Goal: Task Accomplishment & Management: Manage account settings

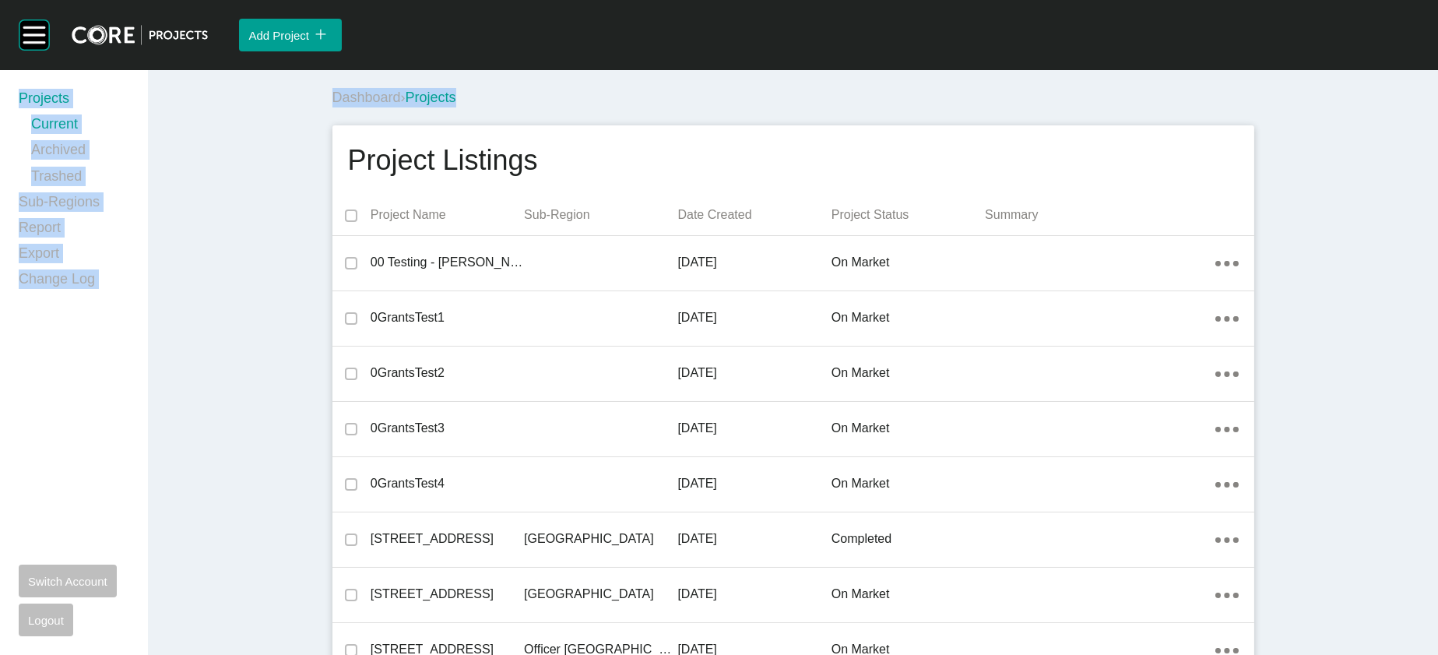
click at [1029, 91] on div "Group 2 Created with Sketch. . Add Project icon/tick copy 11 Created with Sketc…" at bounding box center [719, 327] width 1438 height 655
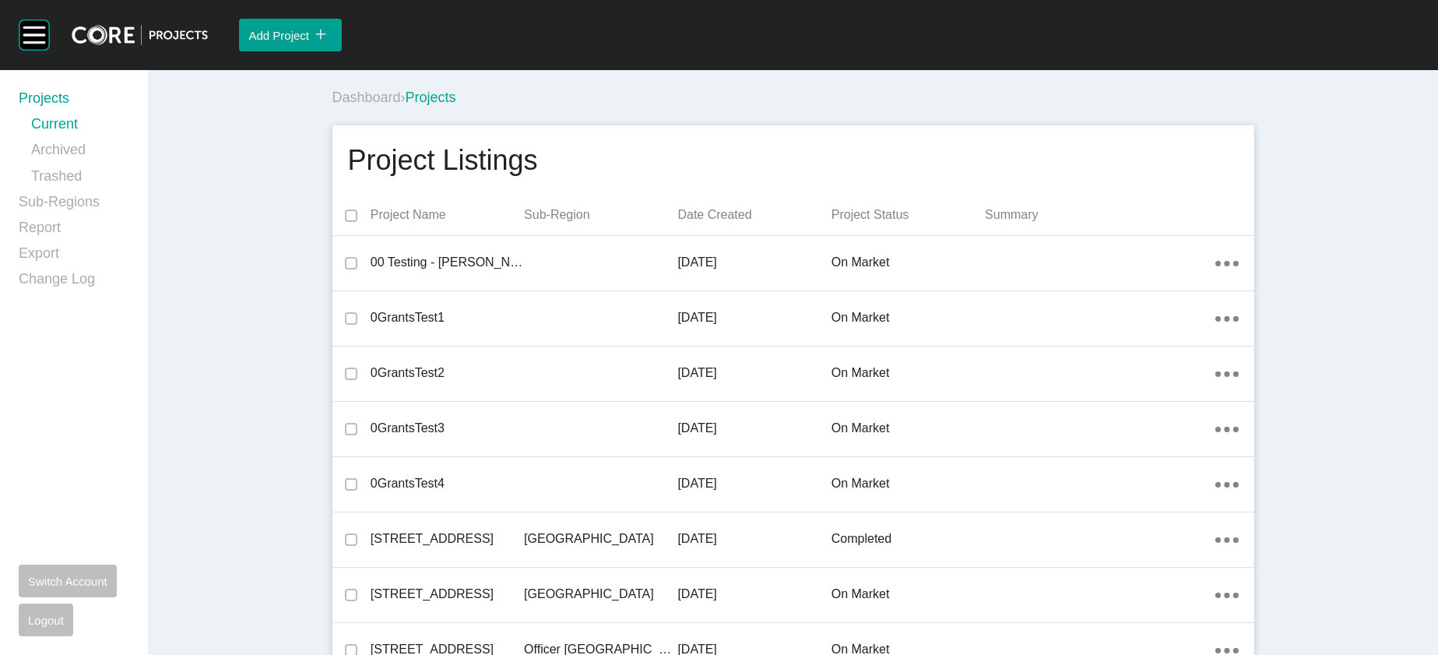
click at [1007, 55] on div "Add Project icon/tick copy 11 Created with Sketch." at bounding box center [823, 35] width 1230 height 70
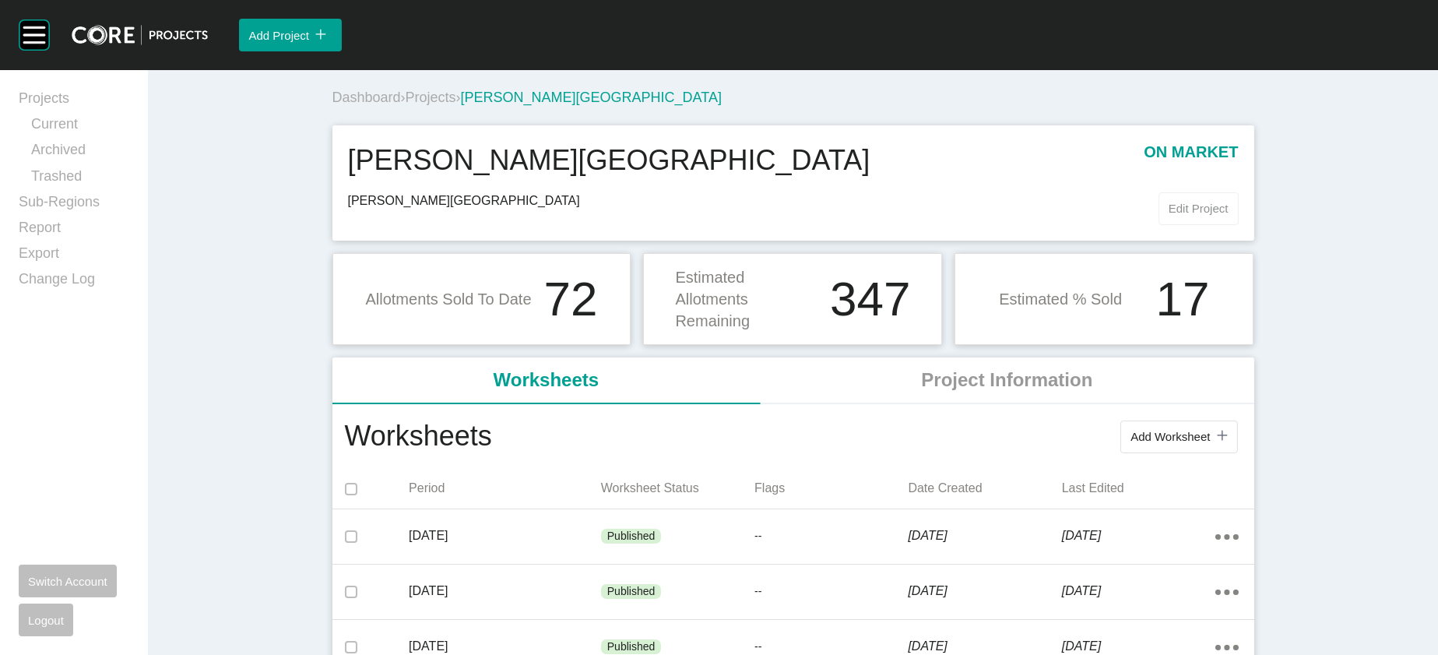
click at [1229, 215] on span "Edit Project" at bounding box center [1199, 208] width 60 height 13
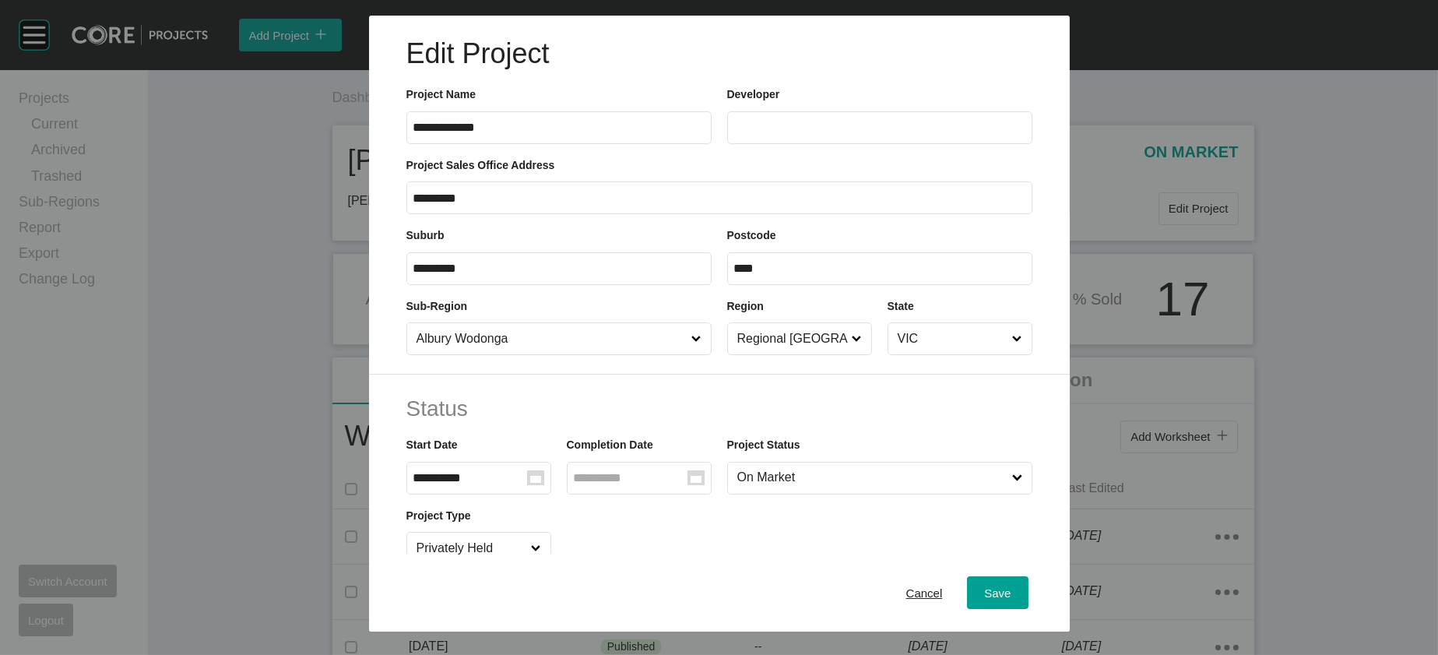
click at [744, 140] on label at bounding box center [879, 127] width 305 height 33
click at [744, 134] on input "text" at bounding box center [879, 127] width 291 height 13
paste input "*******"
type input "*******"
click at [1011, 588] on span "Save" at bounding box center [997, 592] width 26 height 13
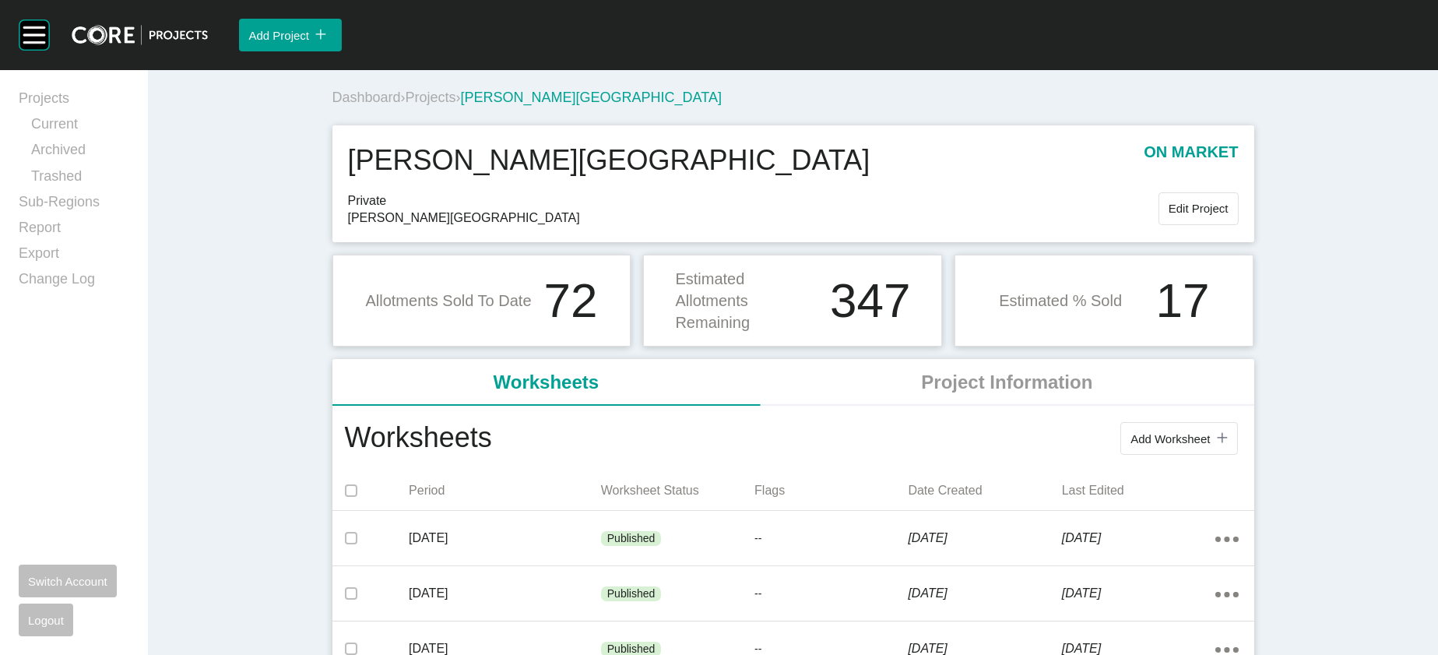
click at [406, 105] on span "Projects" at bounding box center [431, 98] width 51 height 16
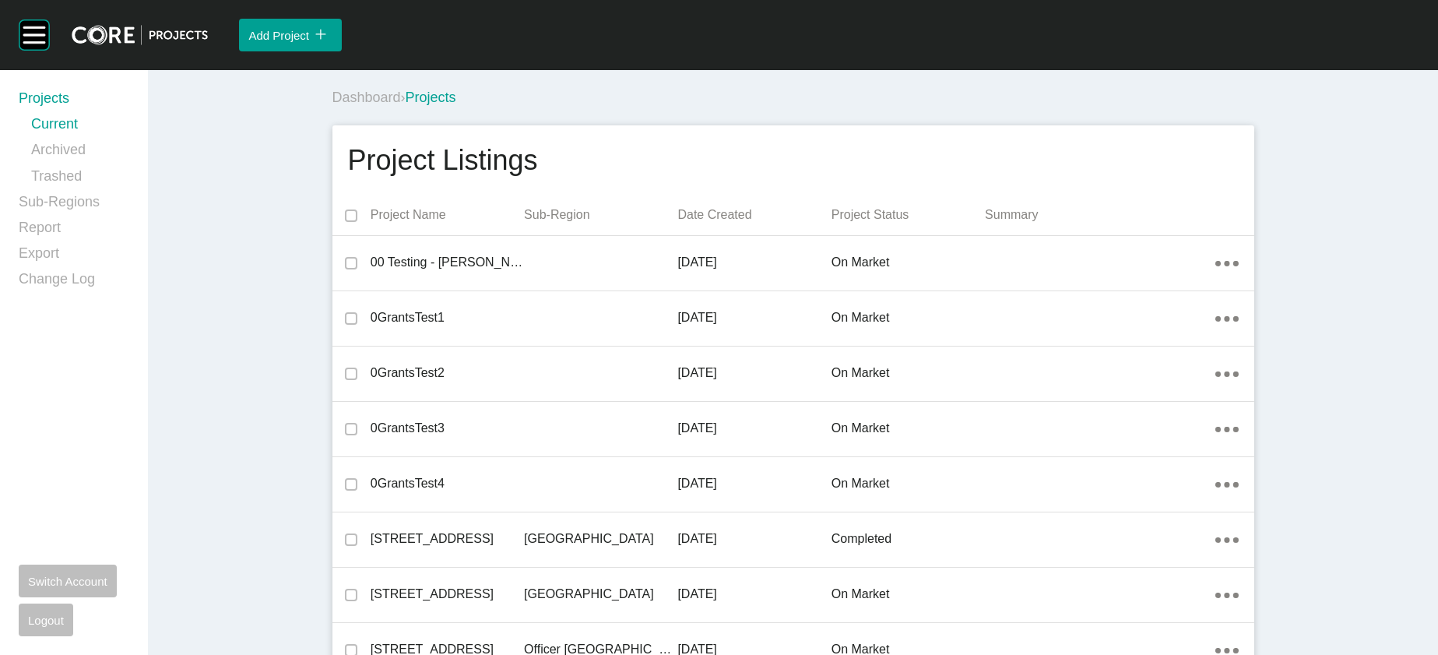
scroll to position [30383, 0]
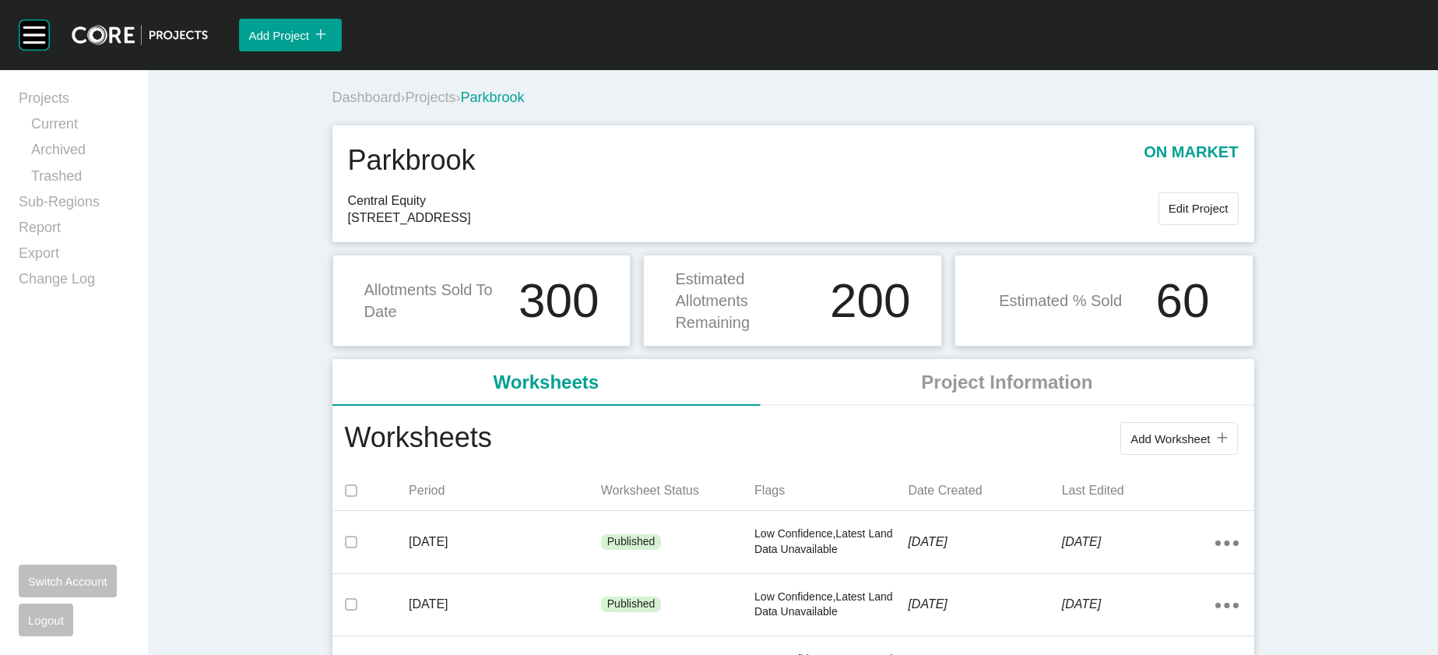
click at [406, 105] on span "Projects" at bounding box center [431, 98] width 51 height 16
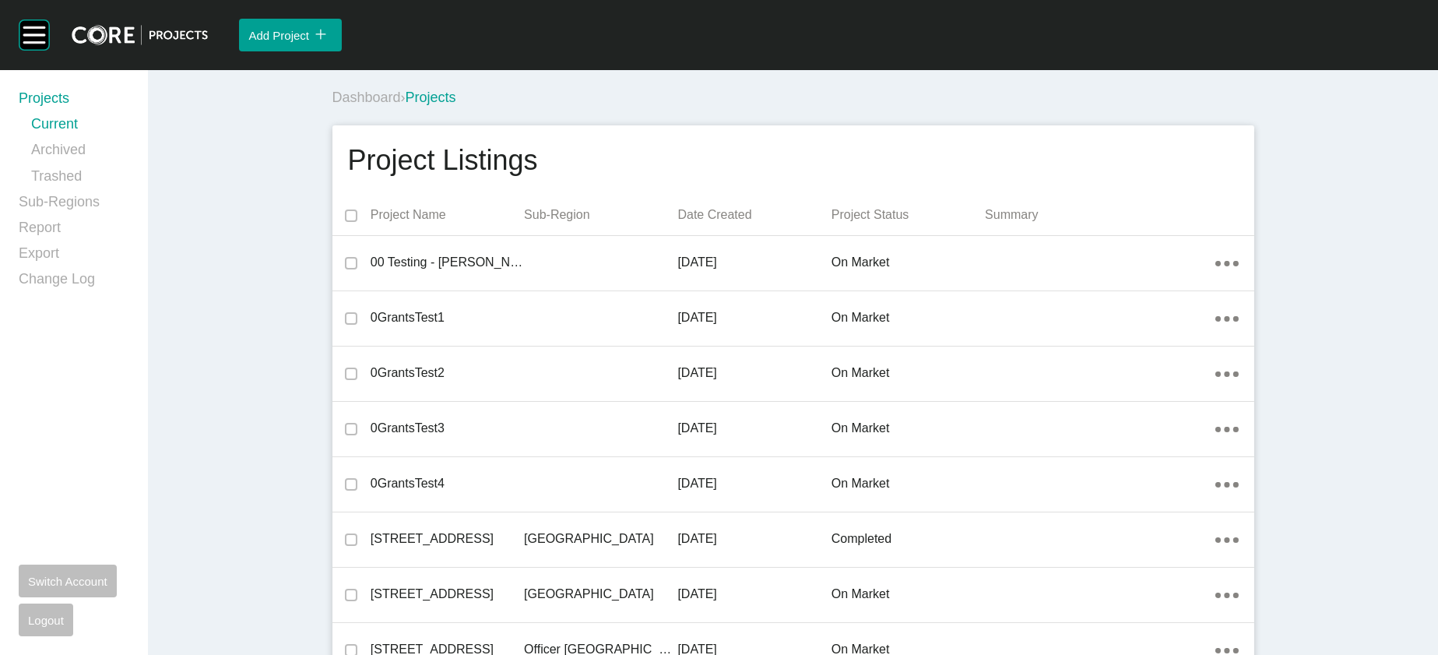
scroll to position [45196, 0]
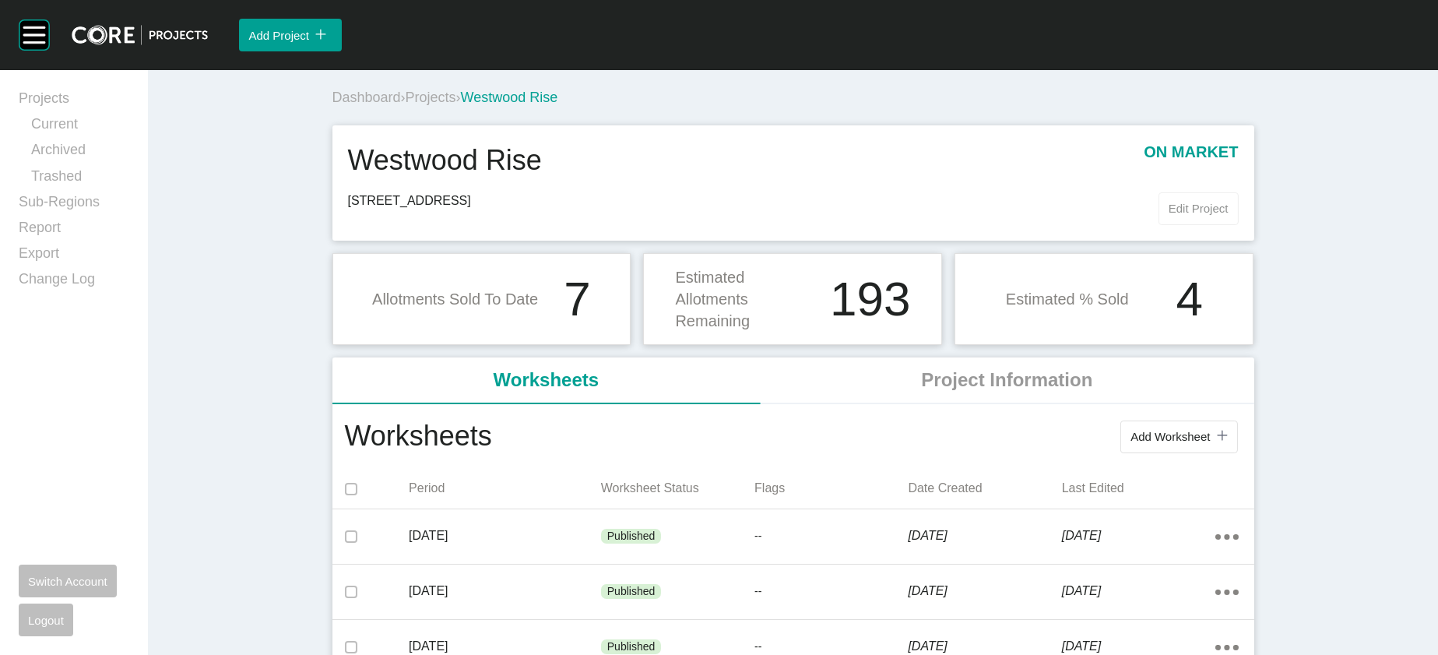
click at [1229, 215] on span "Edit Project" at bounding box center [1199, 208] width 60 height 13
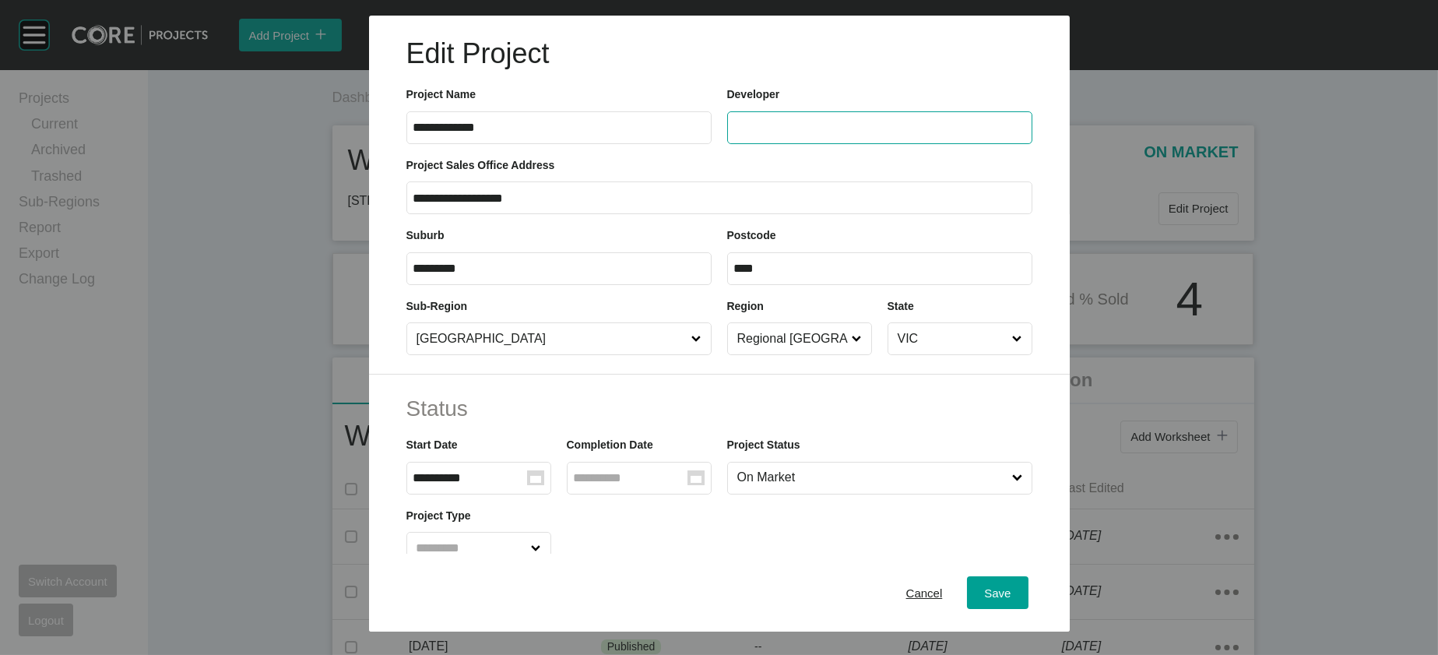
click at [820, 134] on input "text" at bounding box center [879, 127] width 291 height 13
type input "*******"
click at [1015, 578] on button "Save" at bounding box center [997, 592] width 61 height 33
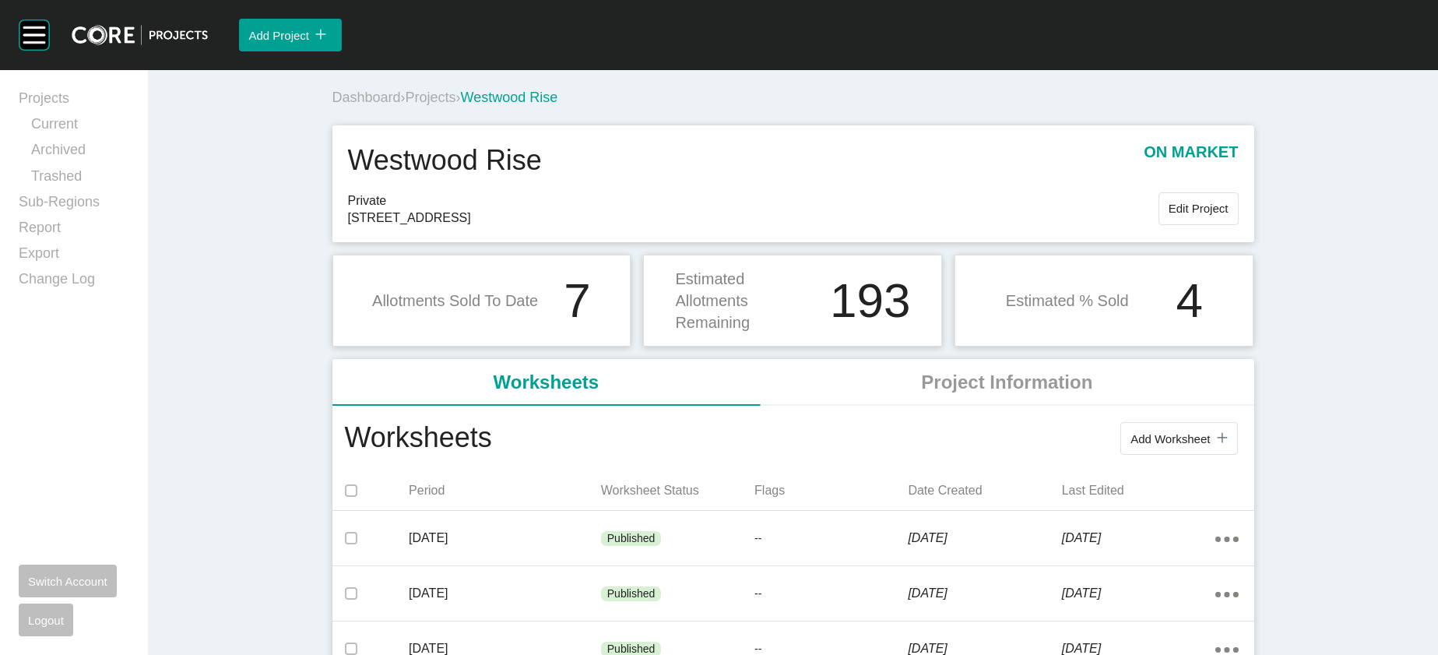
click at [406, 105] on span "Projects" at bounding box center [431, 98] width 51 height 16
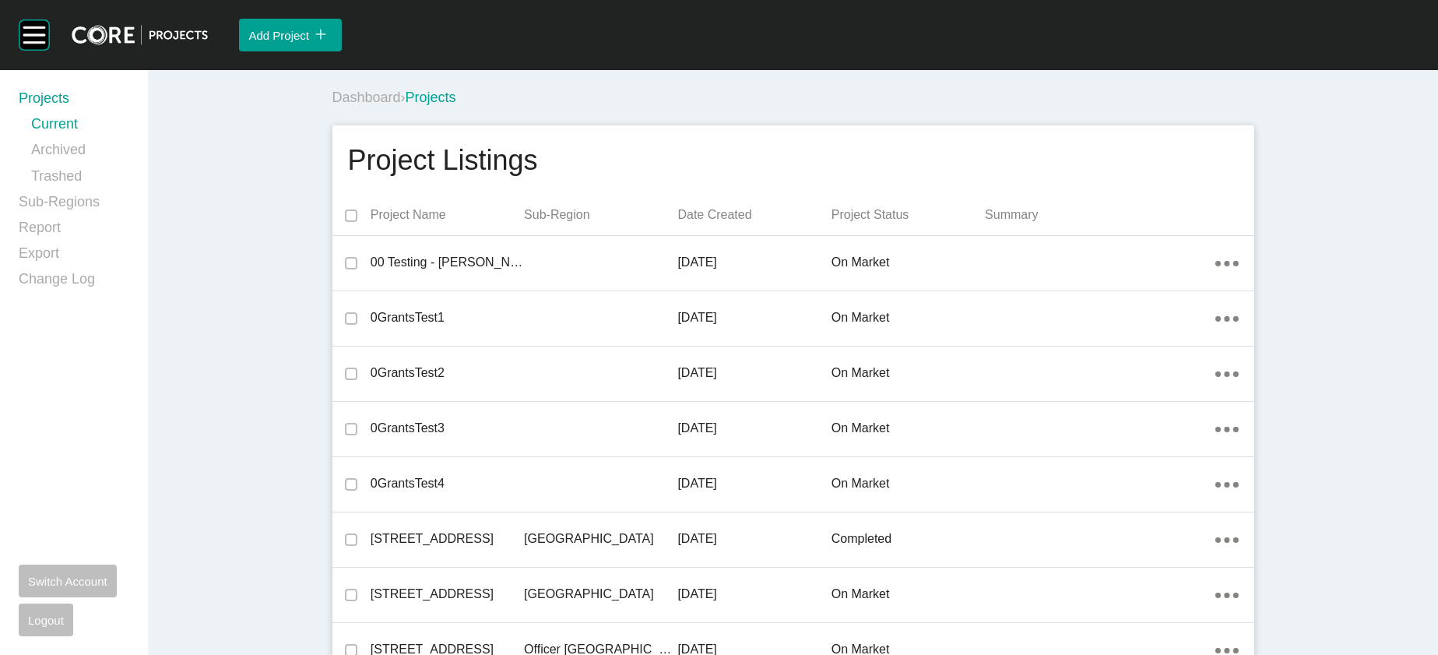
scroll to position [4824, 0]
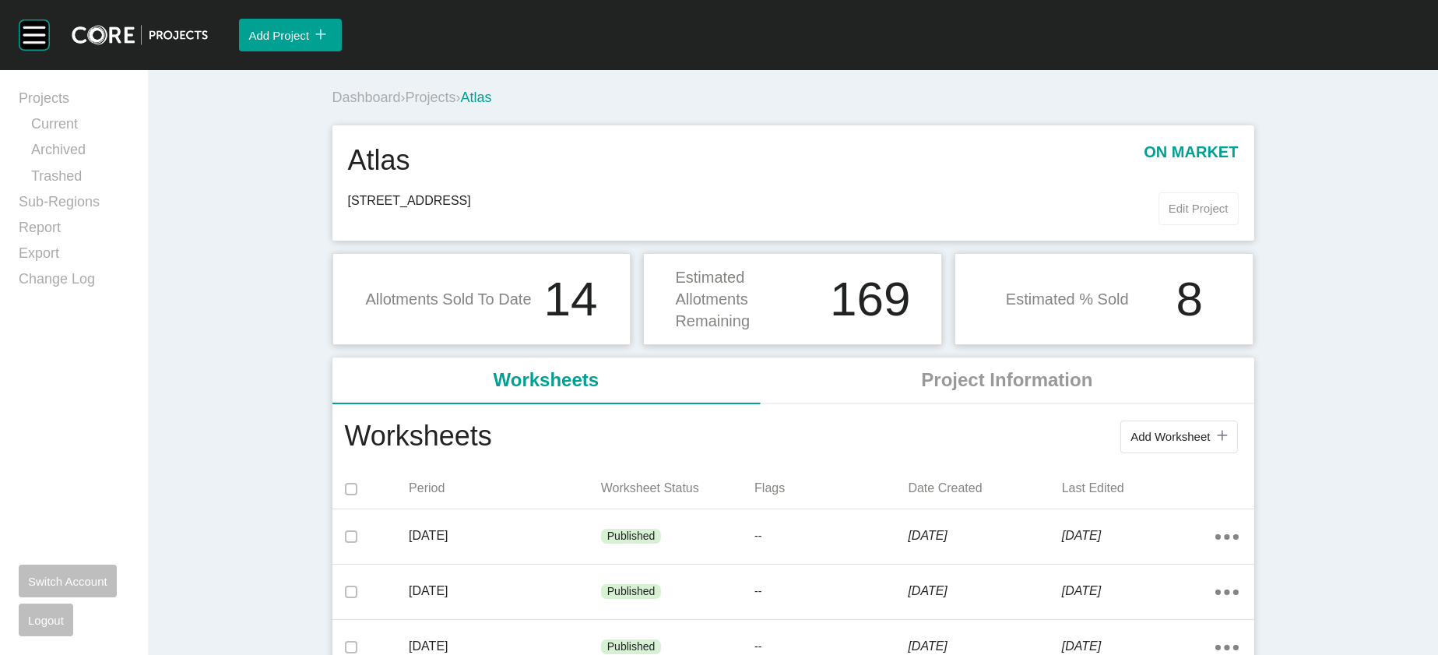
click at [1239, 225] on button "Edit Project" at bounding box center [1199, 208] width 80 height 33
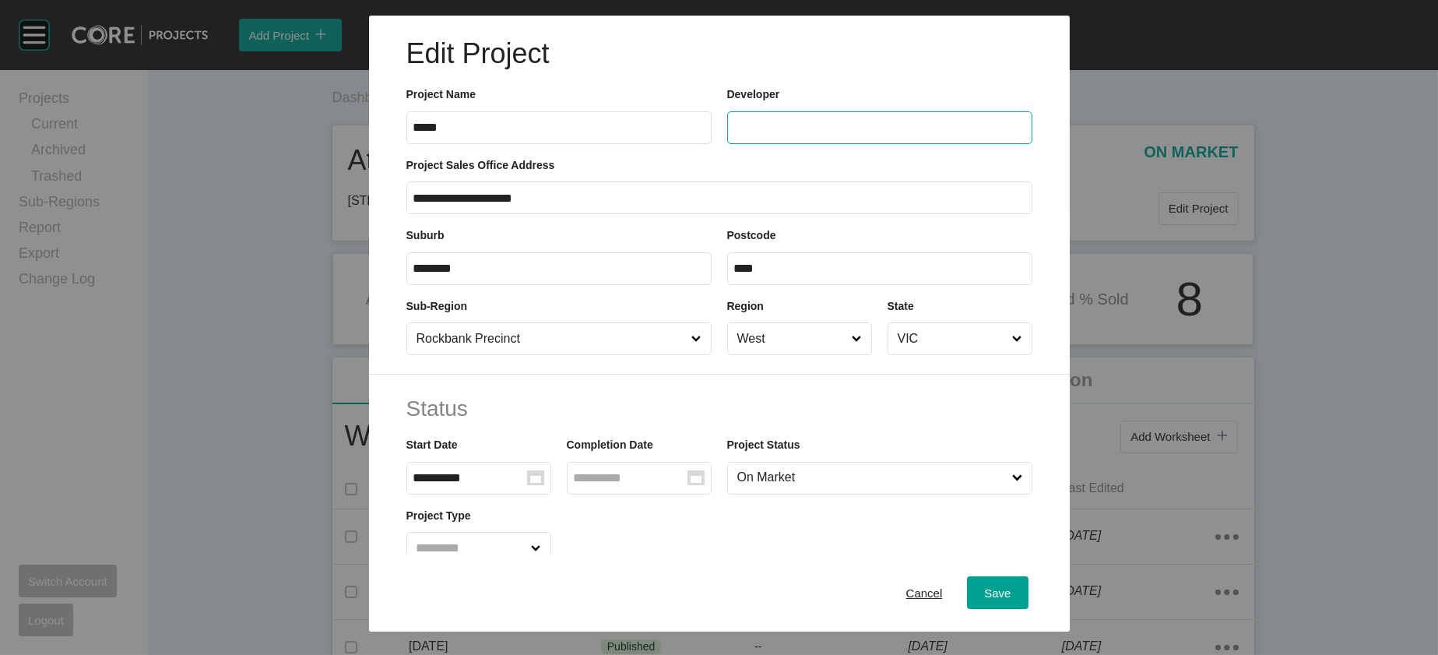
drag, startPoint x: 772, startPoint y: 150, endPoint x: 762, endPoint y: 150, distance: 10.9
click at [772, 134] on input "text" at bounding box center [879, 127] width 291 height 13
type input "*******"
click at [1015, 582] on div "Save" at bounding box center [997, 592] width 34 height 21
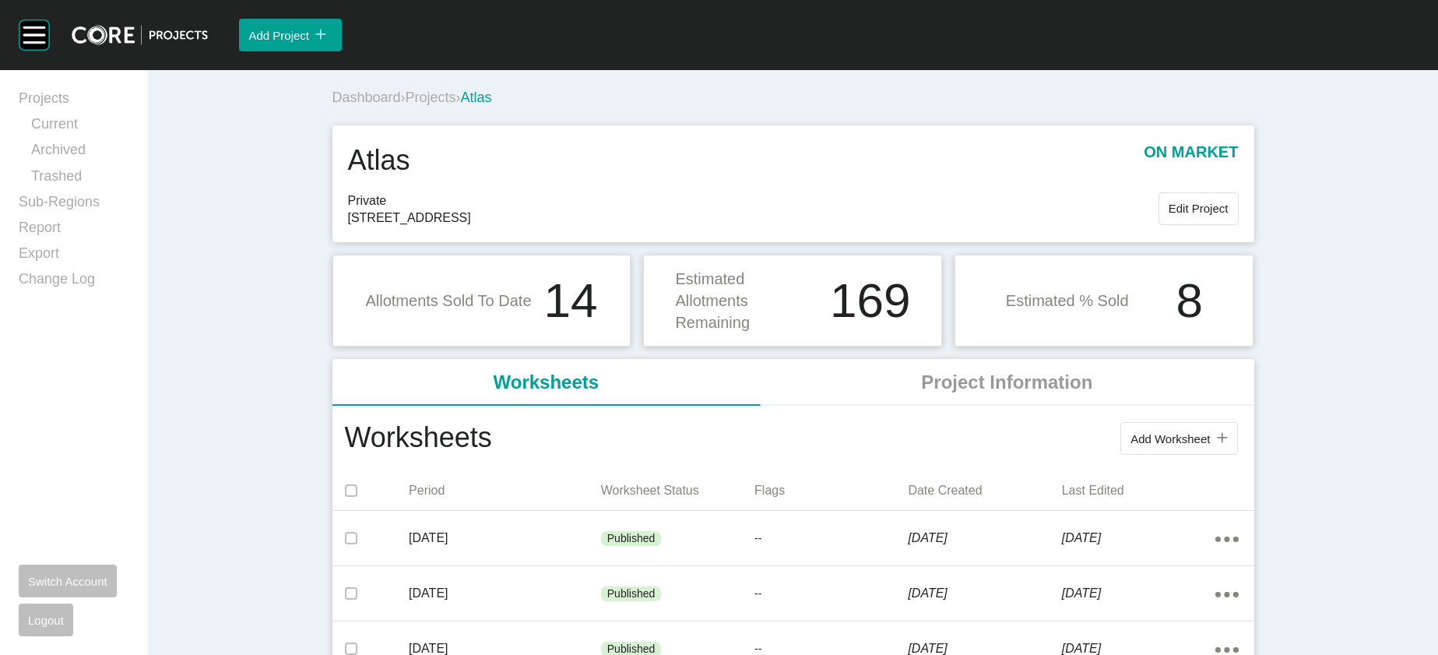
click at [406, 105] on span "Projects" at bounding box center [431, 98] width 51 height 16
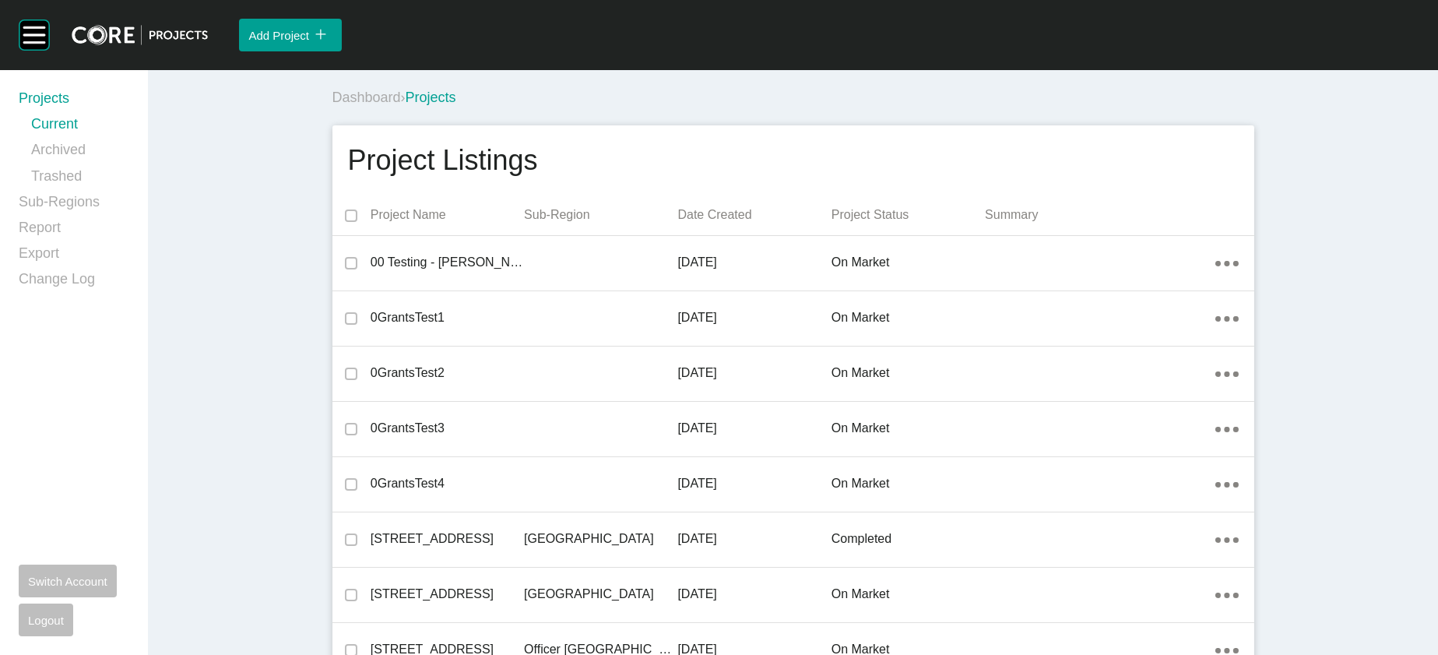
scroll to position [37341, 0]
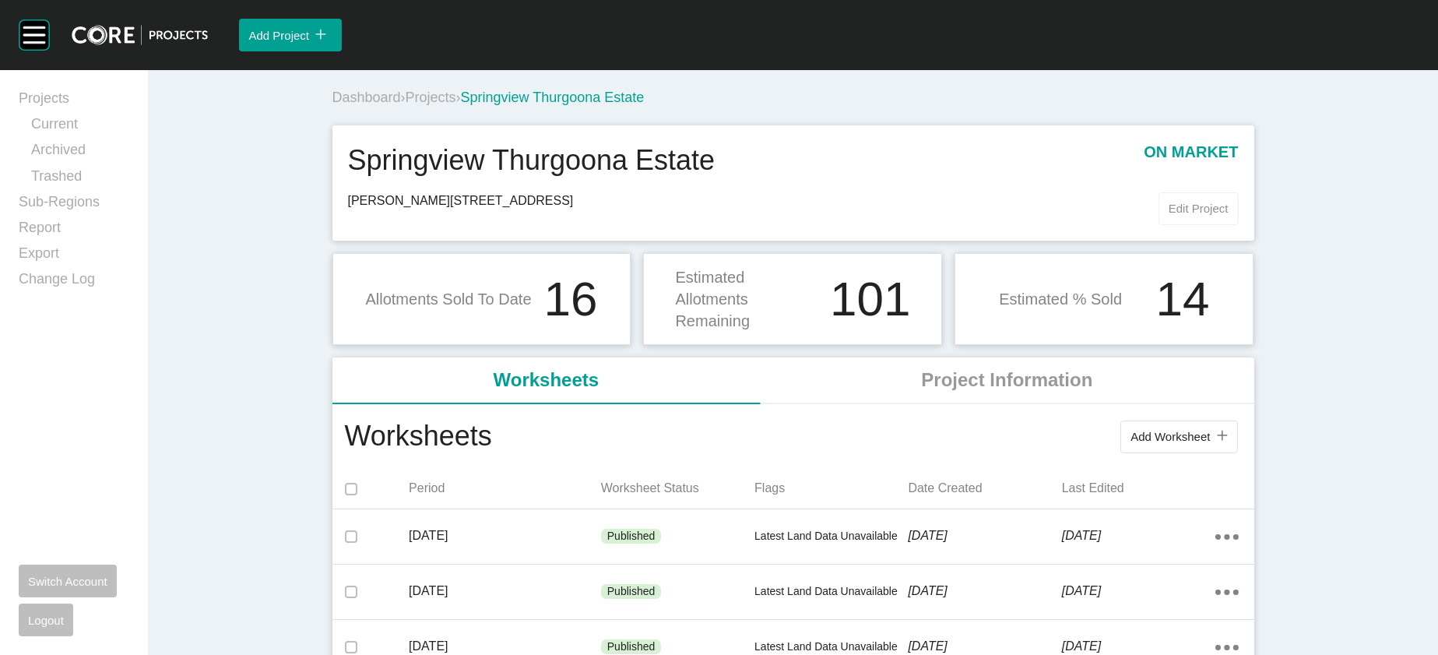
click at [1229, 215] on span "Edit Project" at bounding box center [1199, 208] width 60 height 13
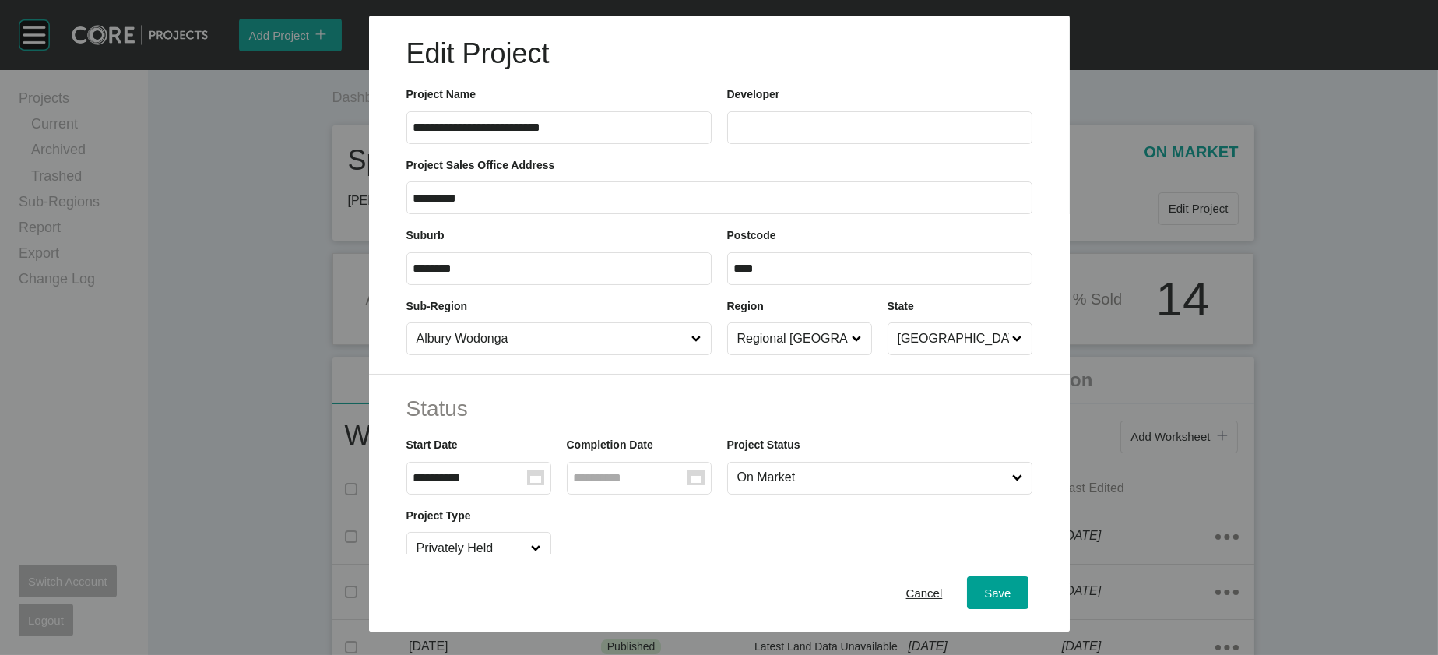
click at [859, 144] on label at bounding box center [879, 127] width 305 height 33
click at [859, 134] on input "text" at bounding box center [879, 127] width 291 height 13
type input "*******"
click at [1022, 592] on button "Save" at bounding box center [997, 592] width 61 height 33
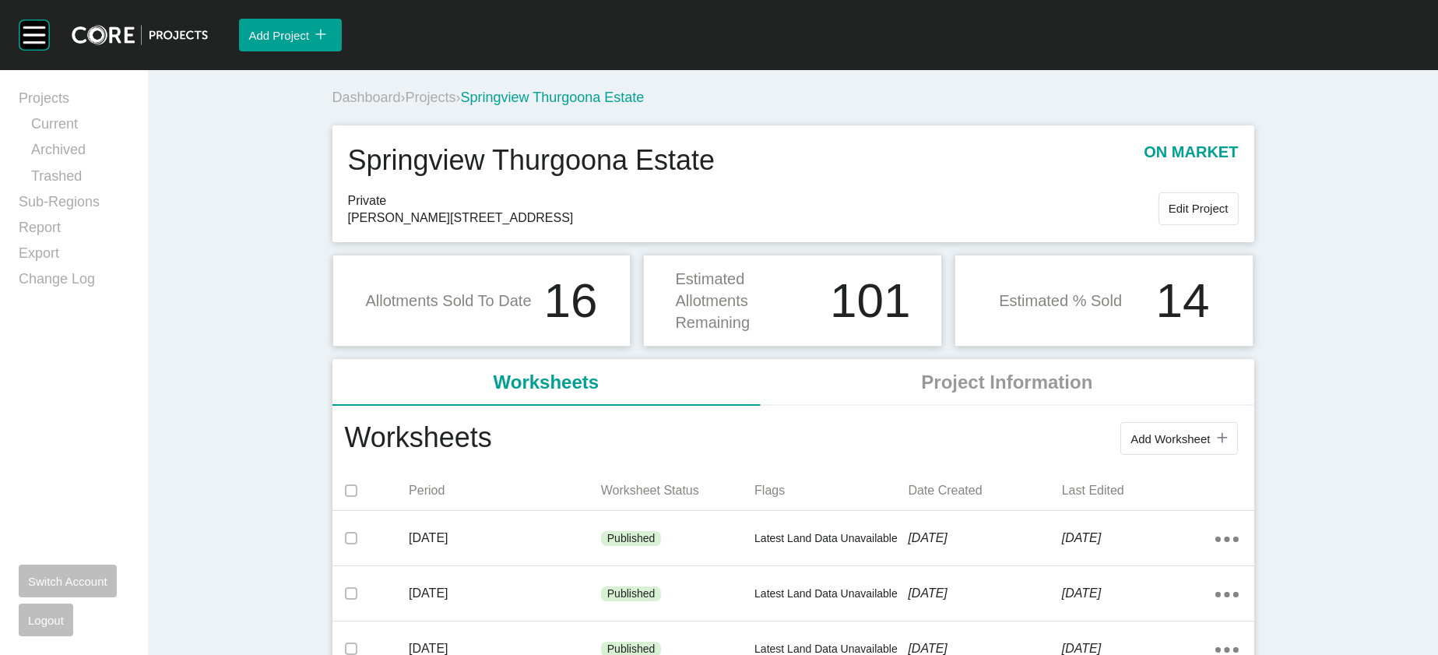
click at [406, 105] on span "Projects" at bounding box center [431, 98] width 51 height 16
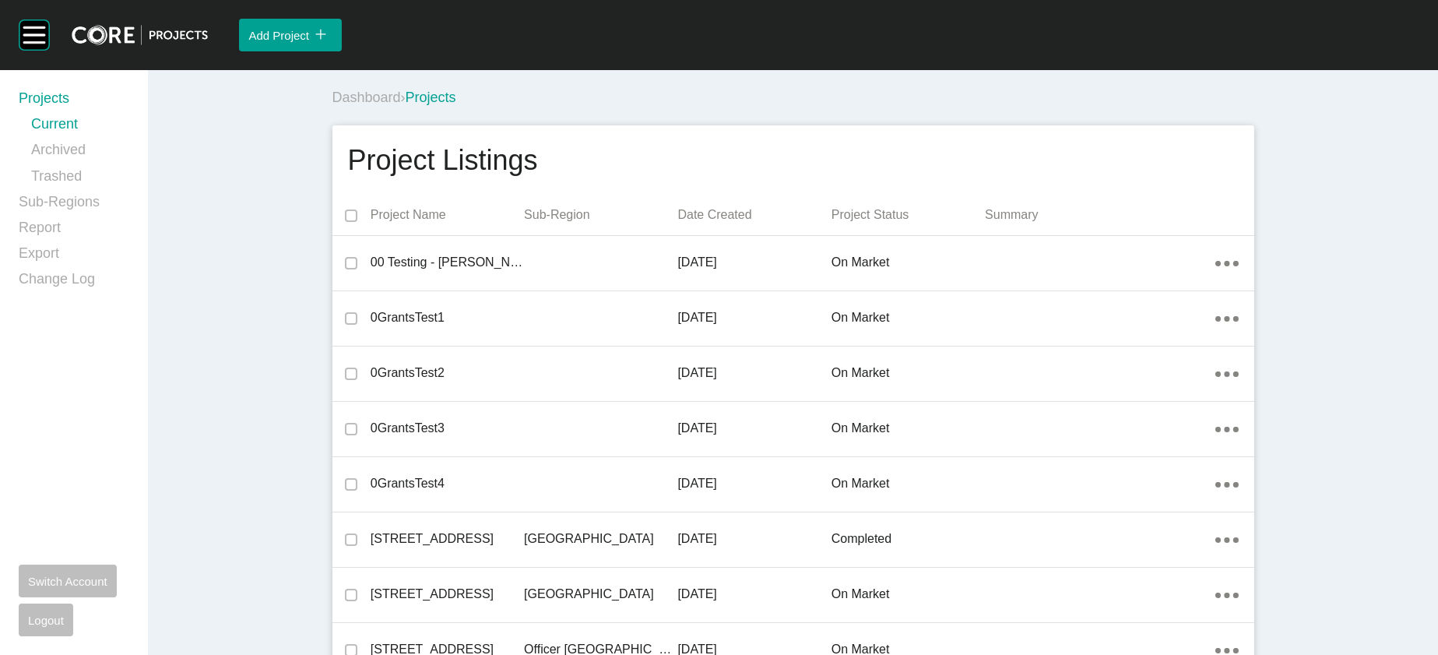
scroll to position [35895, 0]
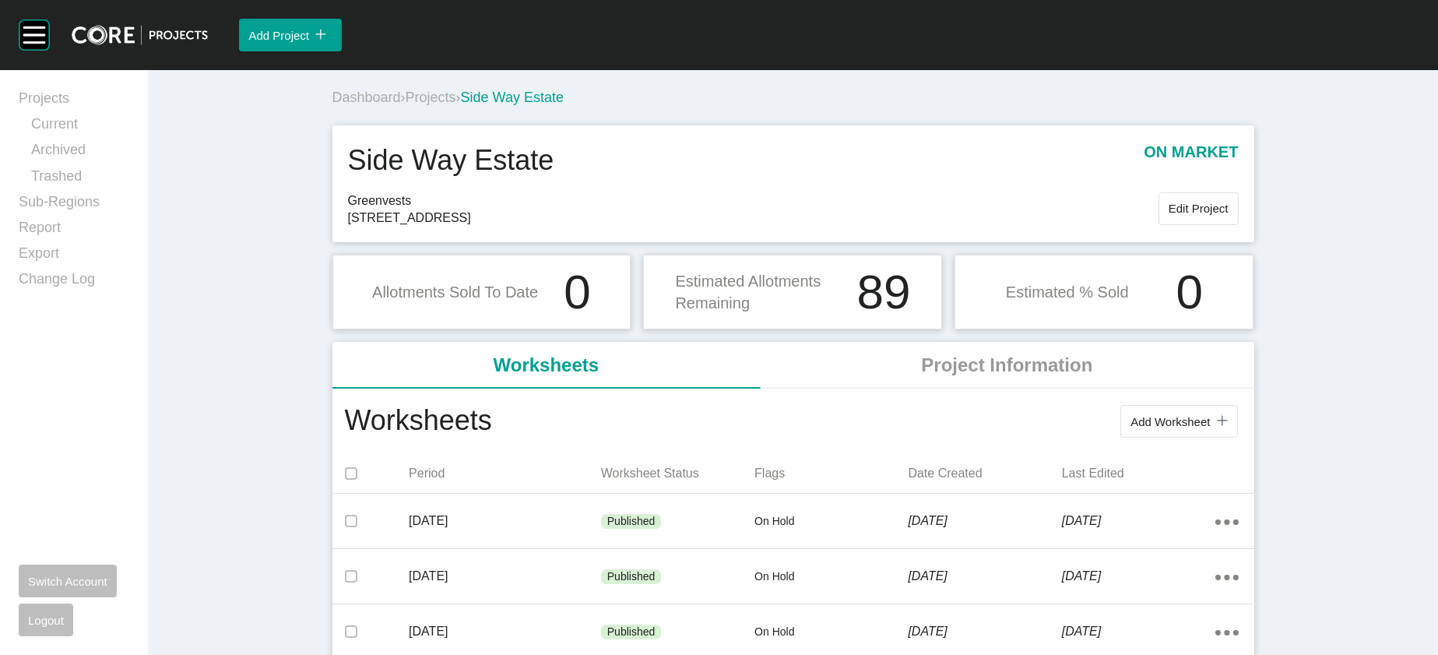
click at [406, 105] on span "Projects" at bounding box center [431, 98] width 51 height 16
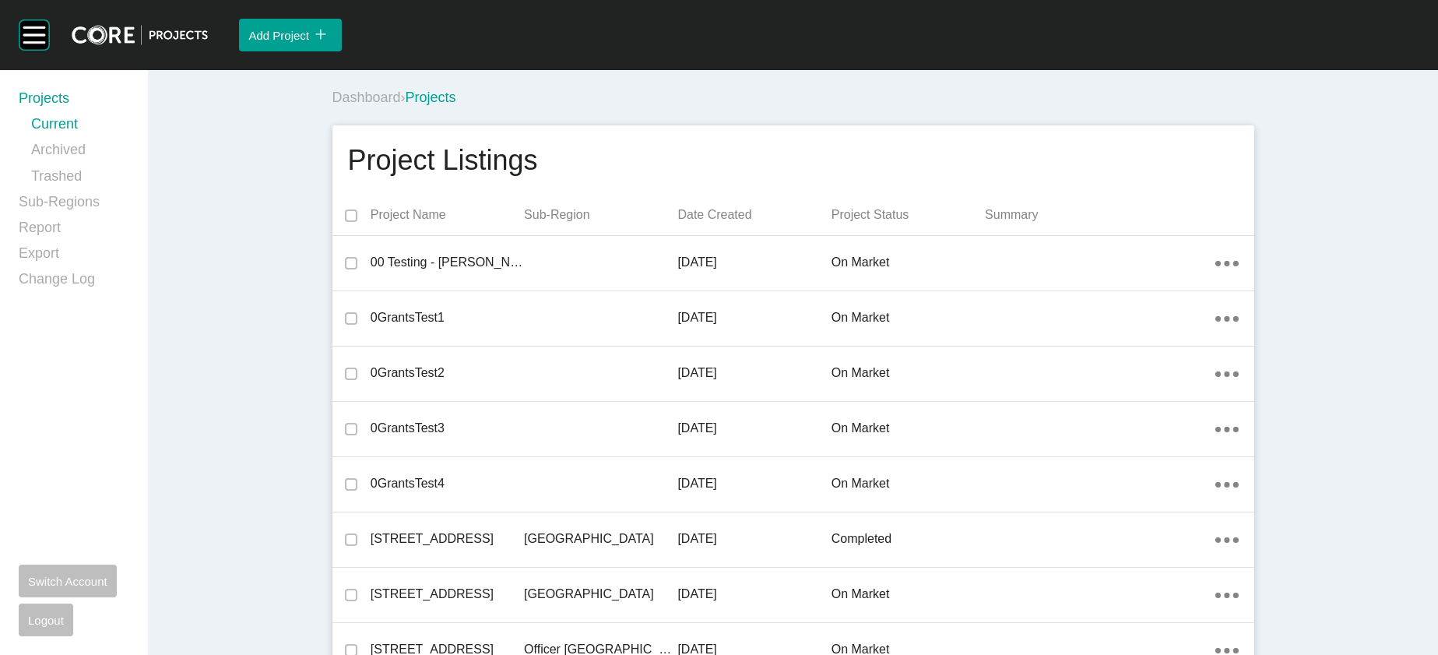
scroll to position [15433, 0]
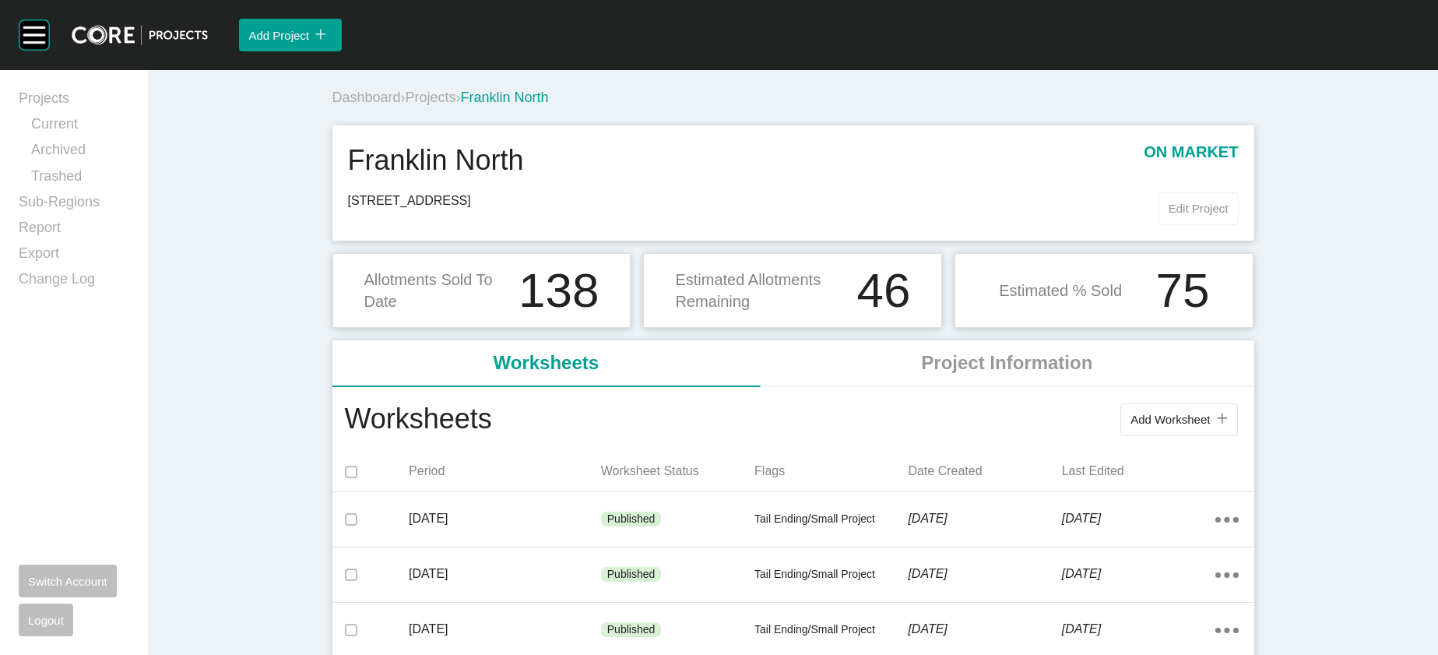
click at [1239, 225] on button "Edit Project" at bounding box center [1199, 208] width 80 height 33
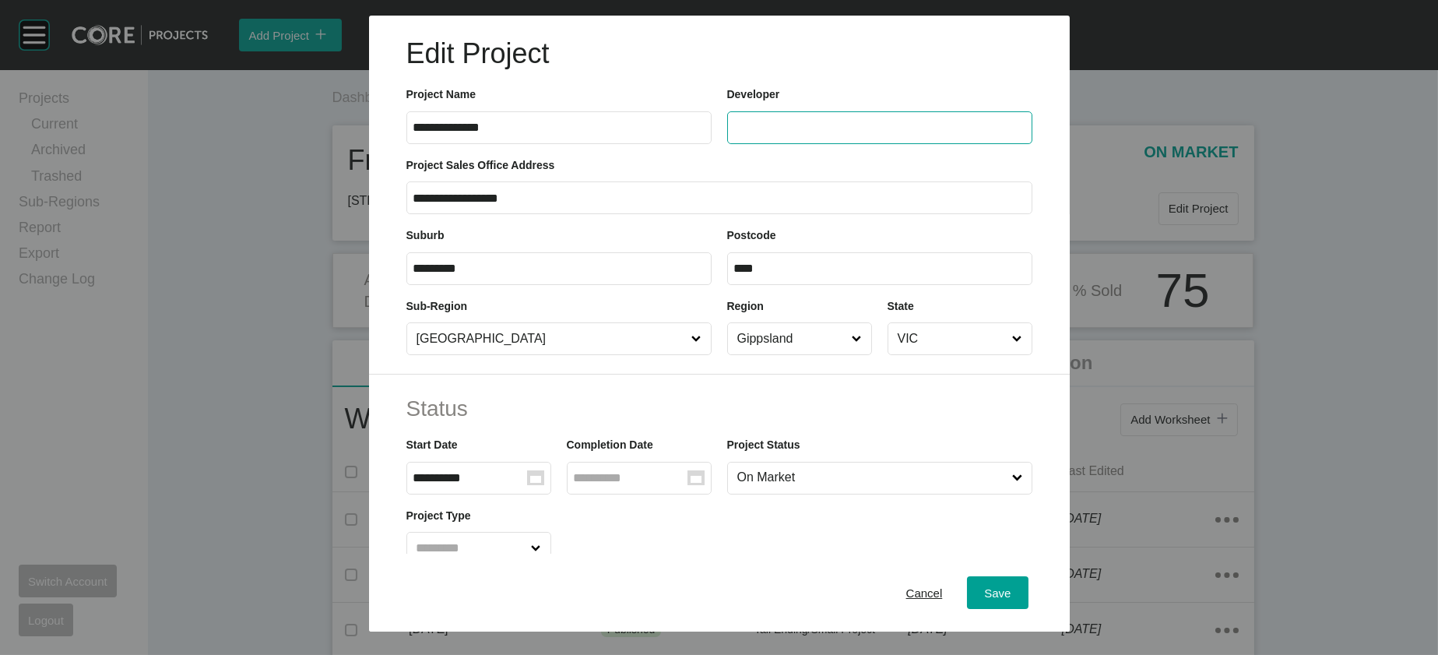
click at [938, 134] on input "text" at bounding box center [879, 127] width 291 height 13
type input "*******"
click at [1015, 582] on div "Save" at bounding box center [997, 592] width 34 height 21
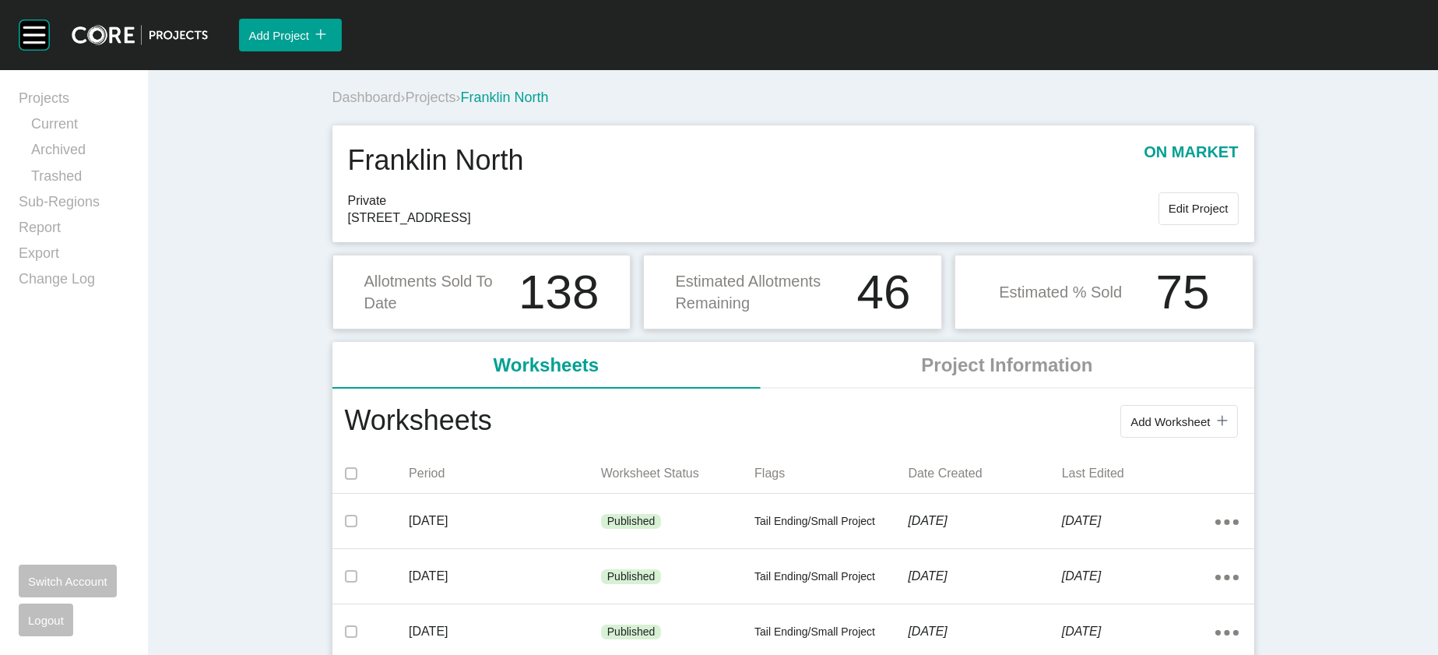
click at [406, 105] on span "Projects" at bounding box center [431, 98] width 51 height 16
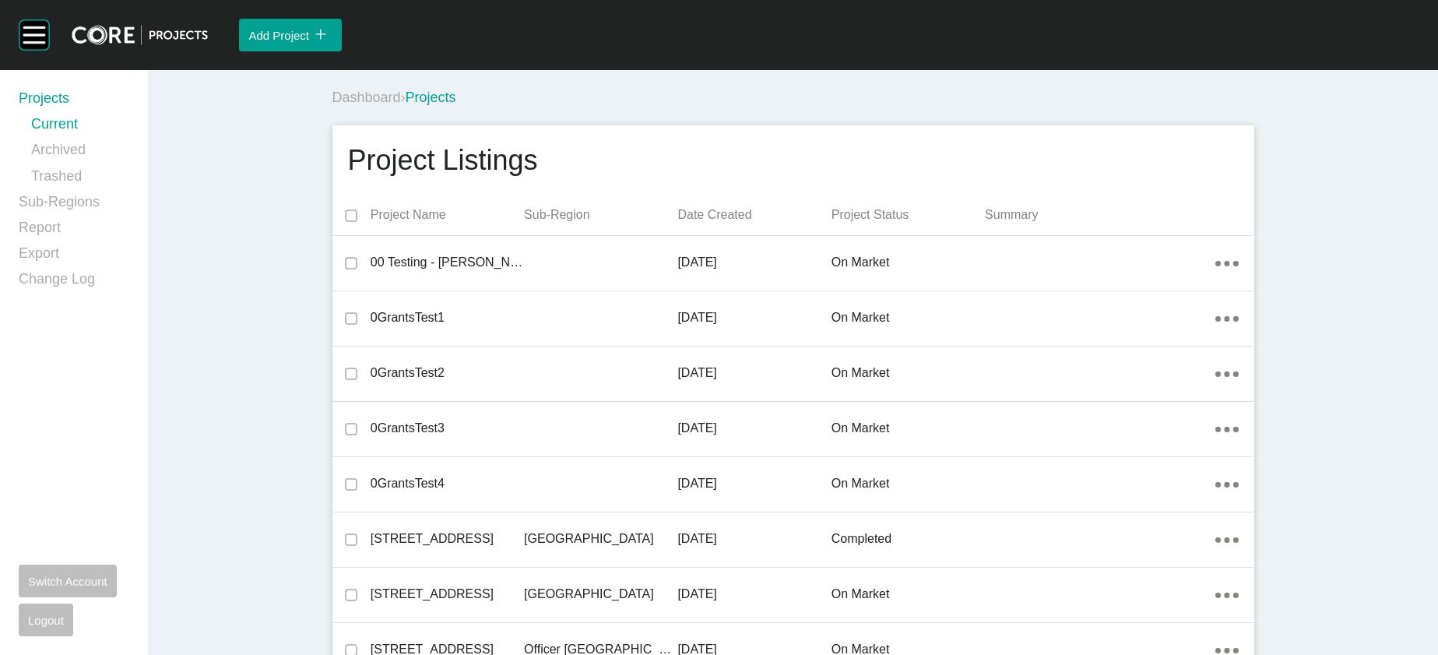
scroll to position [14262, 0]
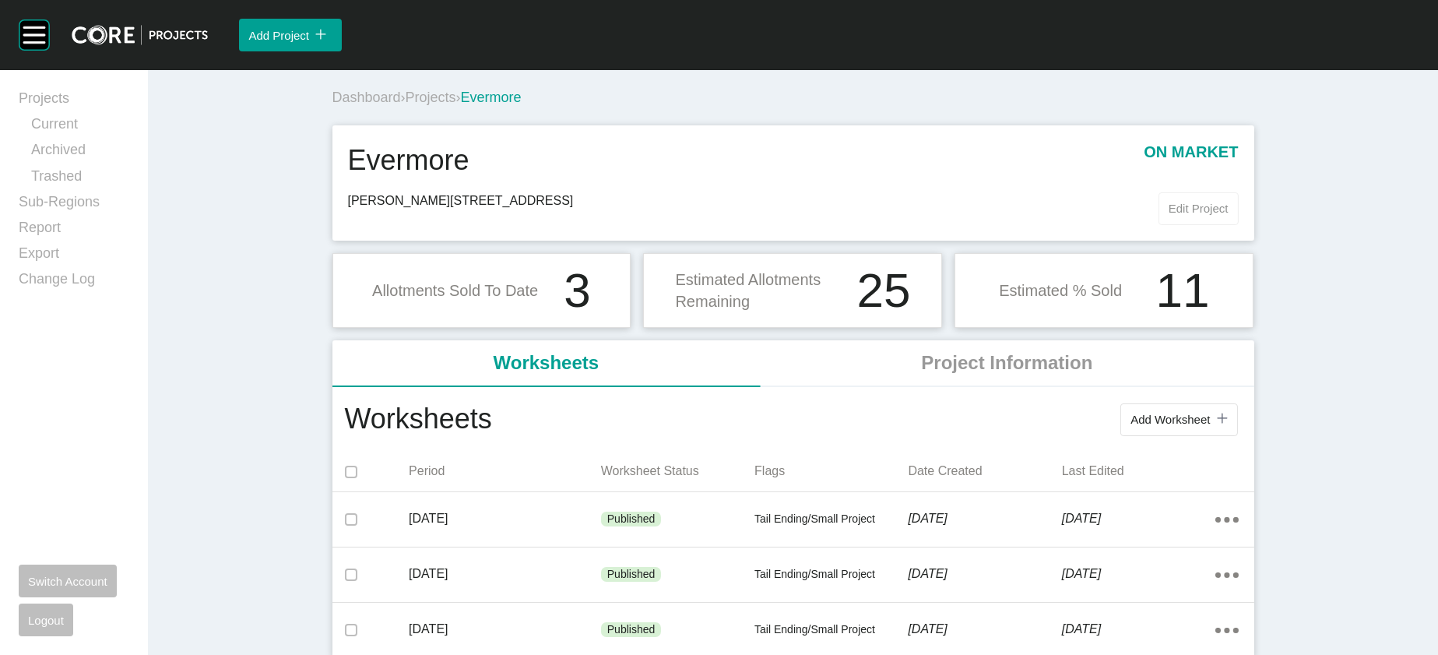
click at [1229, 215] on span "Edit Project" at bounding box center [1199, 208] width 60 height 13
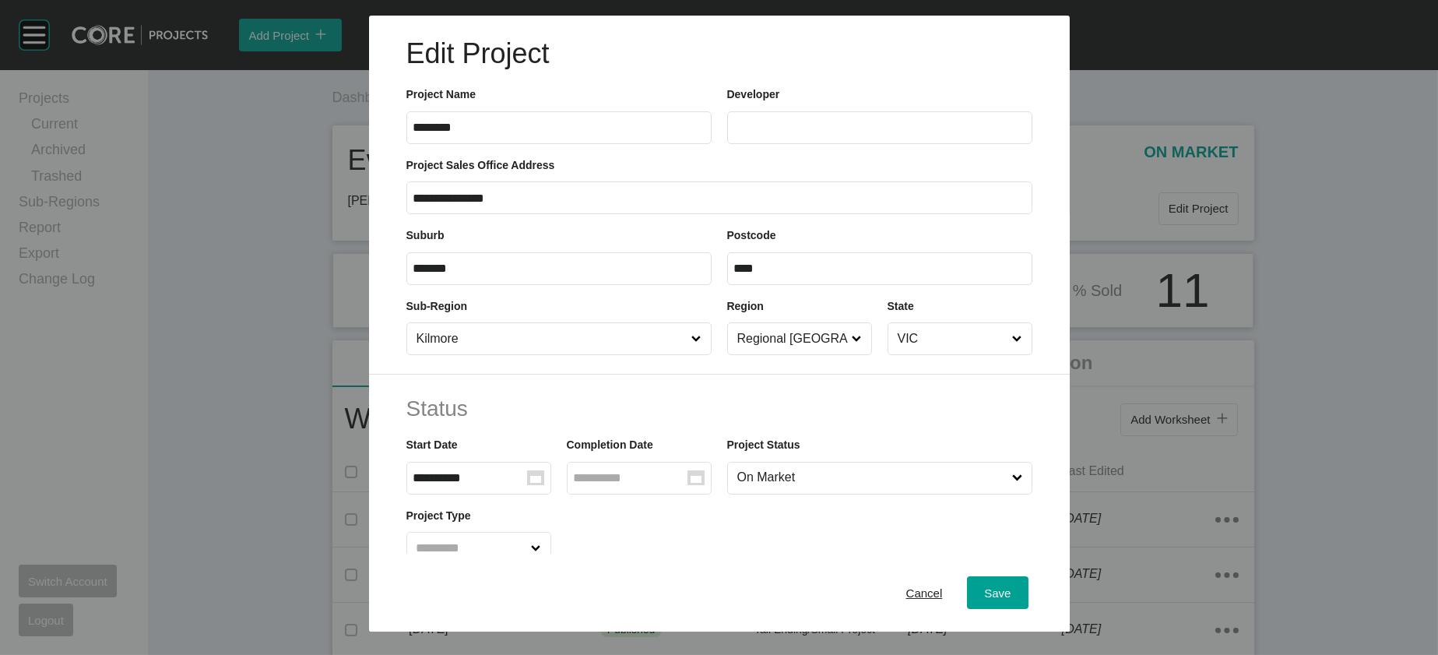
click at [945, 134] on input "text" at bounding box center [879, 127] width 291 height 13
paste input "**********"
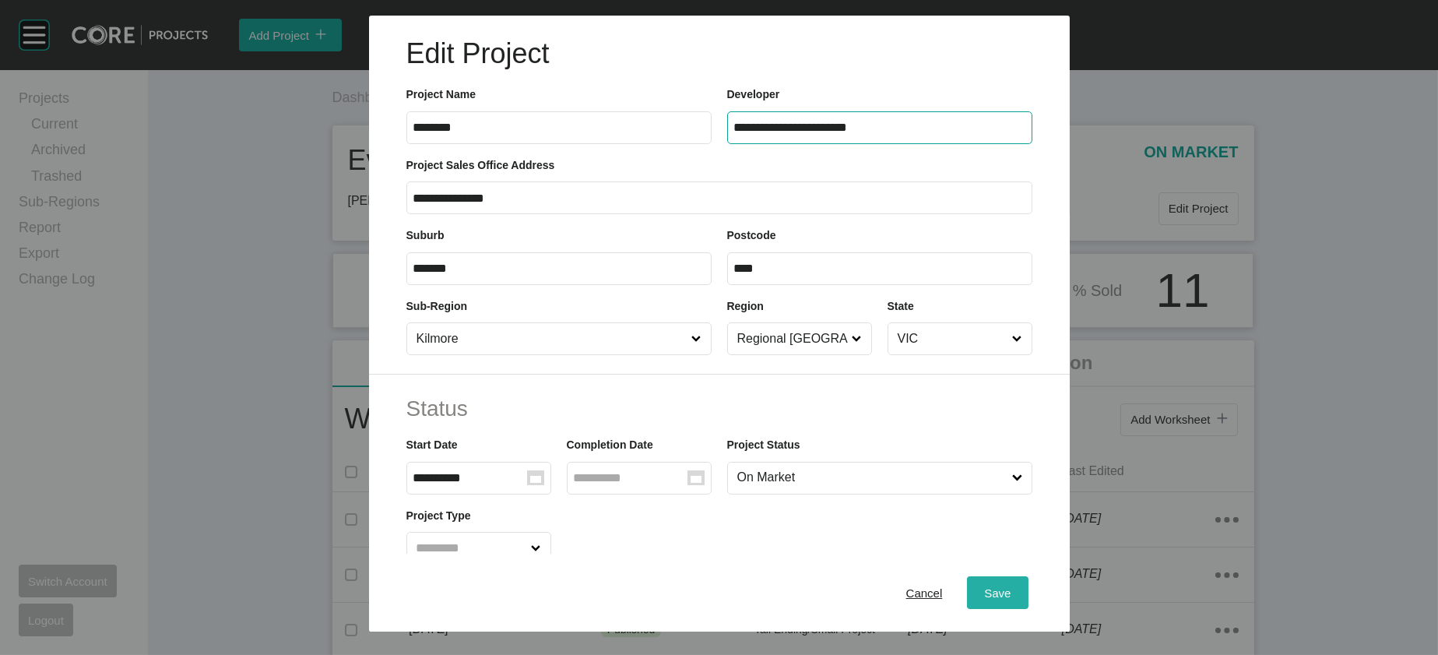
type input "**********"
click at [1011, 586] on span "Save" at bounding box center [997, 592] width 26 height 13
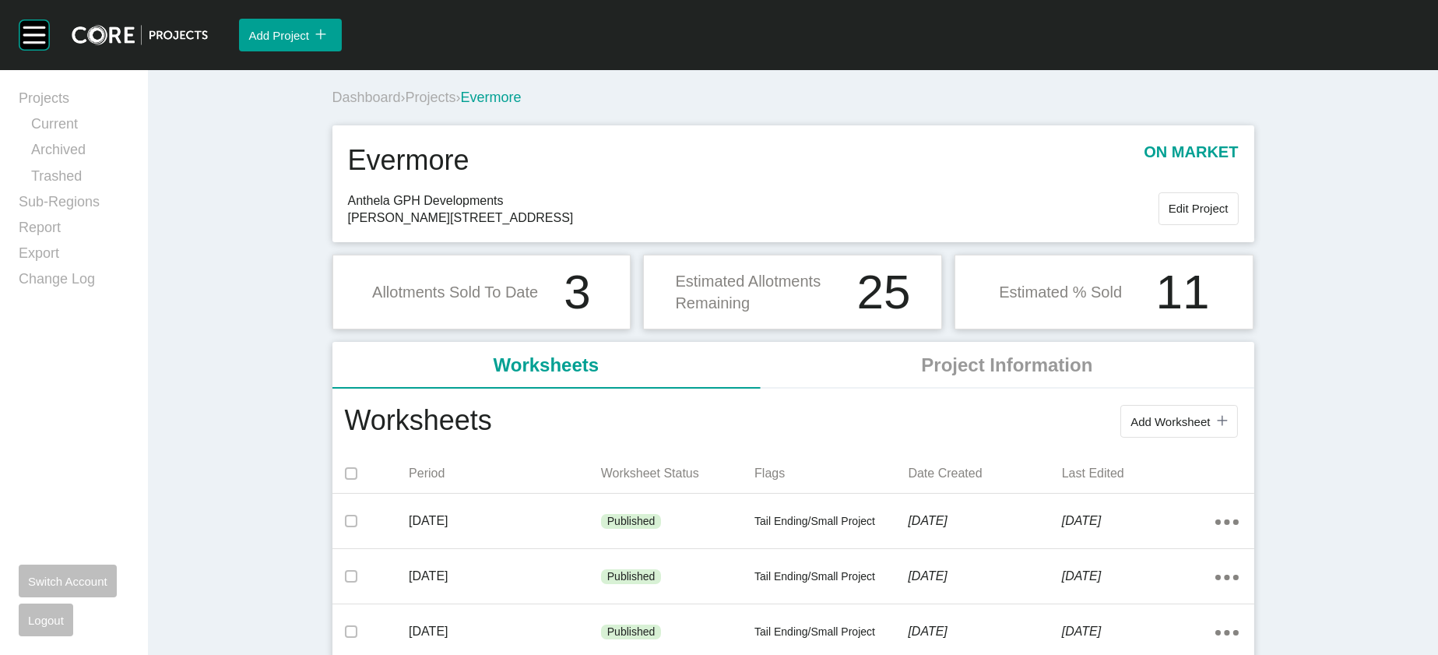
click at [406, 105] on span "Projects" at bounding box center [431, 98] width 51 height 16
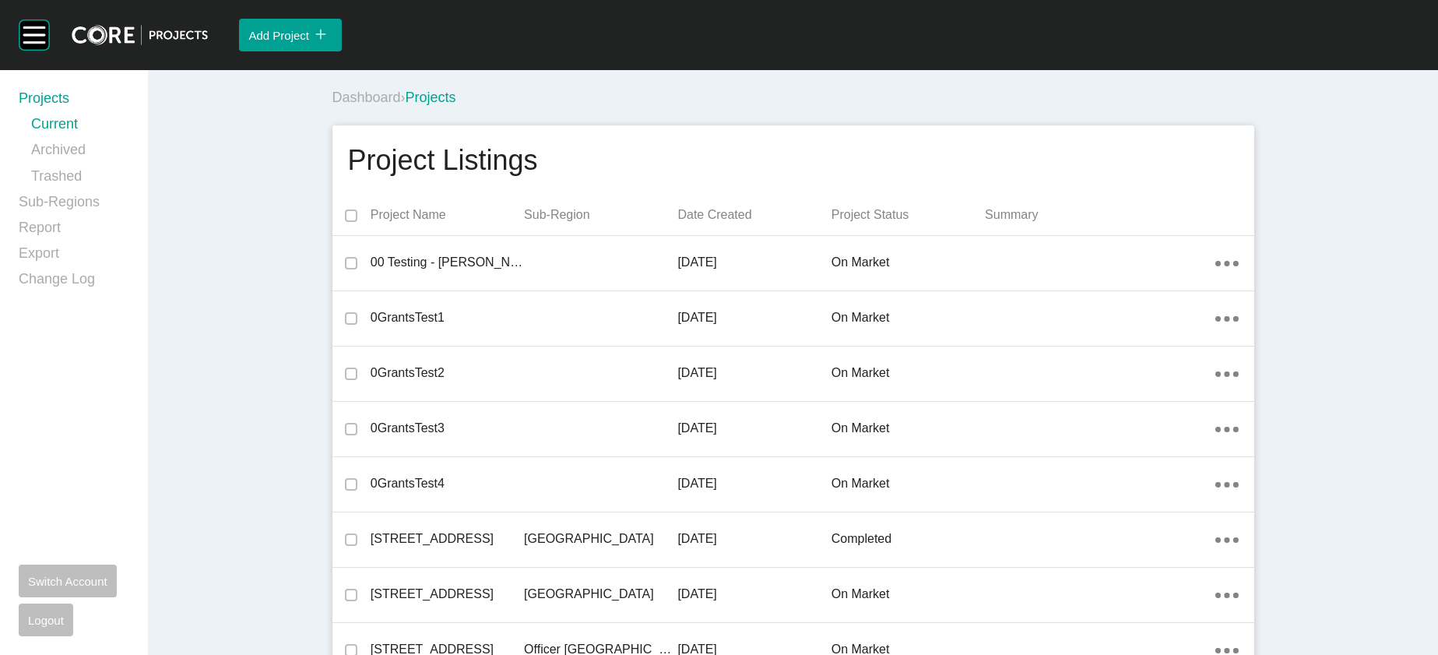
scroll to position [38788, 0]
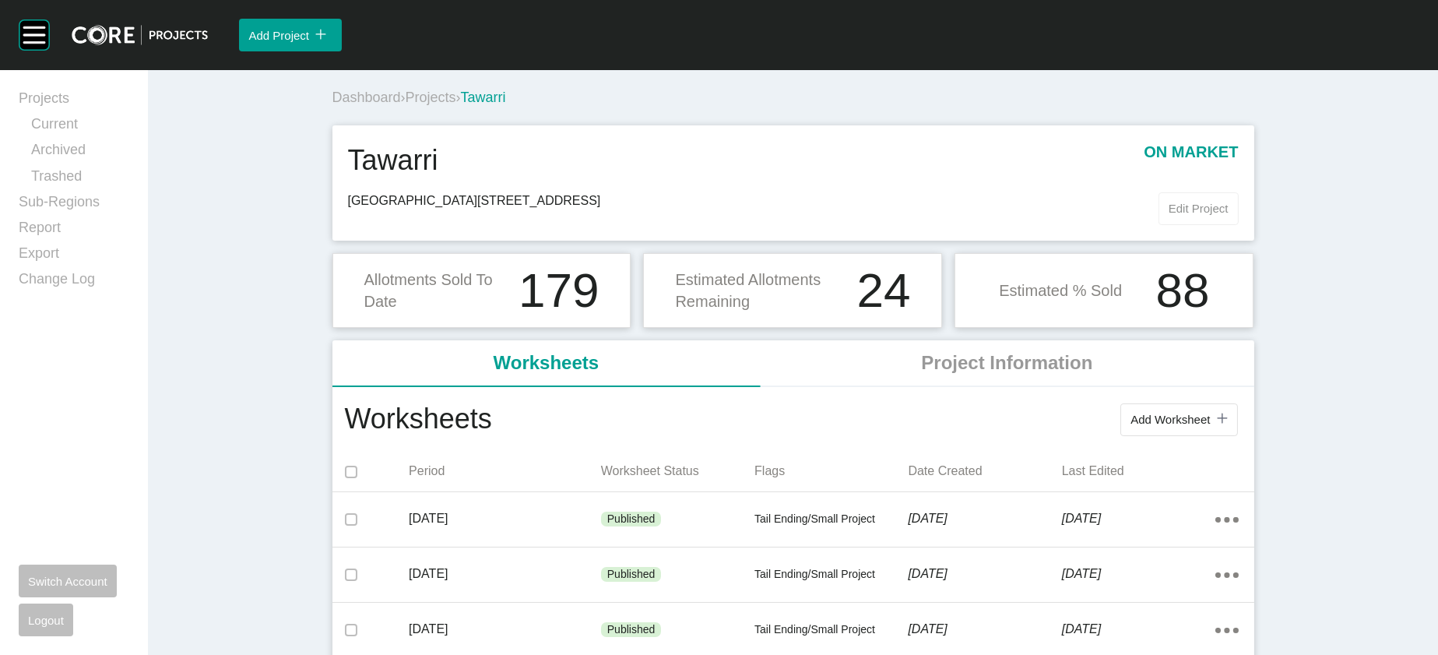
click at [1229, 215] on span "Edit Project" at bounding box center [1199, 208] width 60 height 13
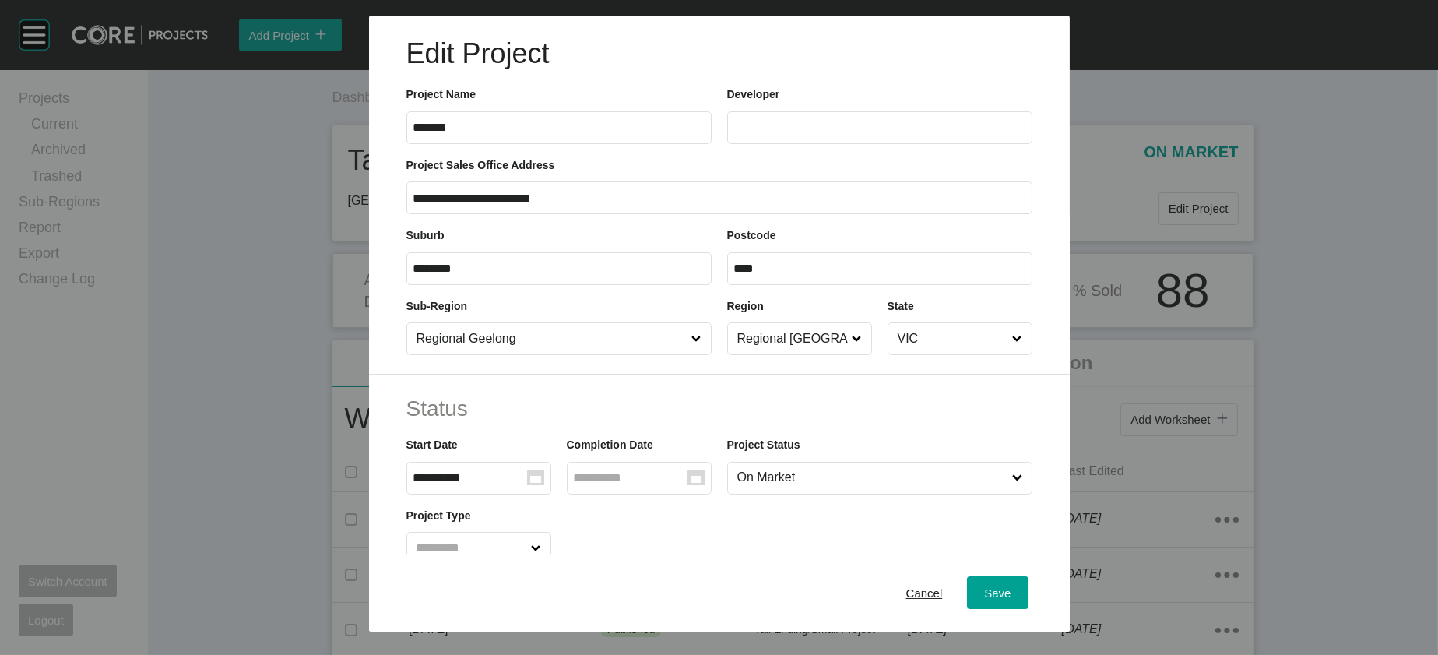
click at [878, 144] on label at bounding box center [879, 127] width 305 height 33
click at [878, 134] on input "text" at bounding box center [879, 127] width 291 height 13
type input "*******"
click at [1015, 593] on div "Save" at bounding box center [997, 592] width 34 height 21
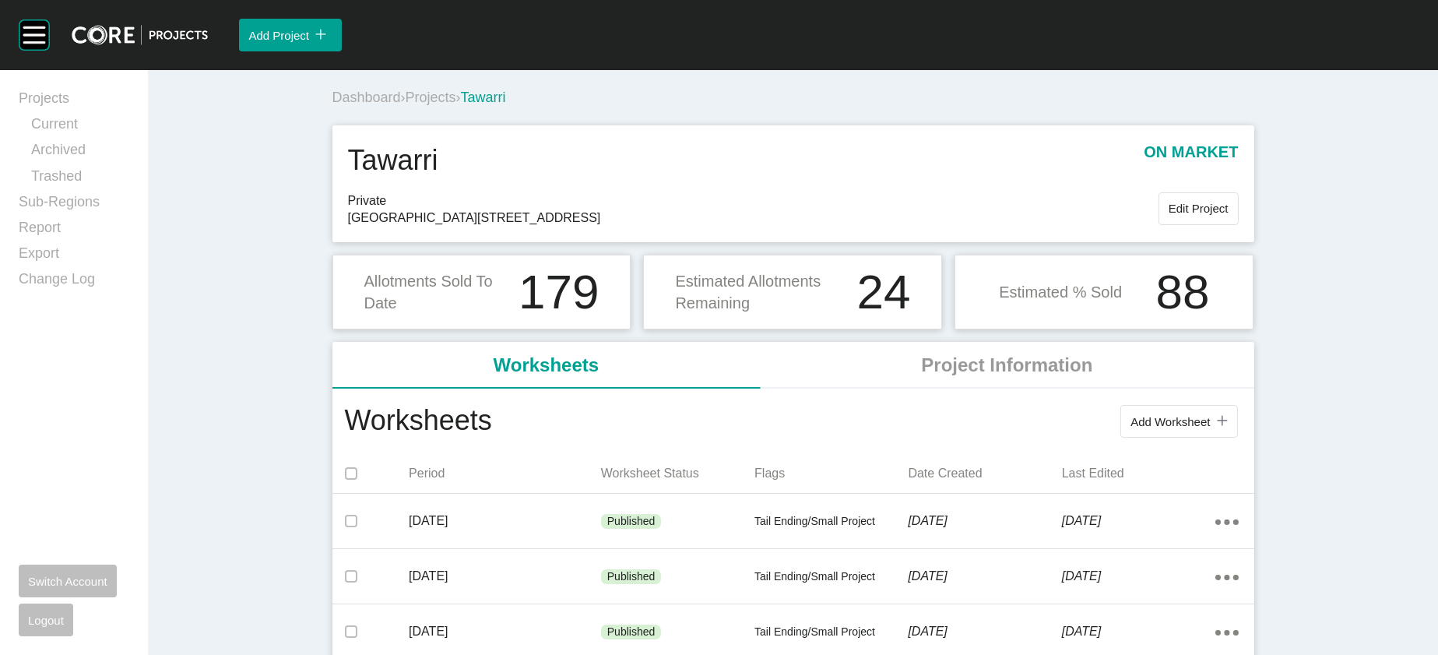
click at [406, 105] on span "Projects" at bounding box center [431, 98] width 51 height 16
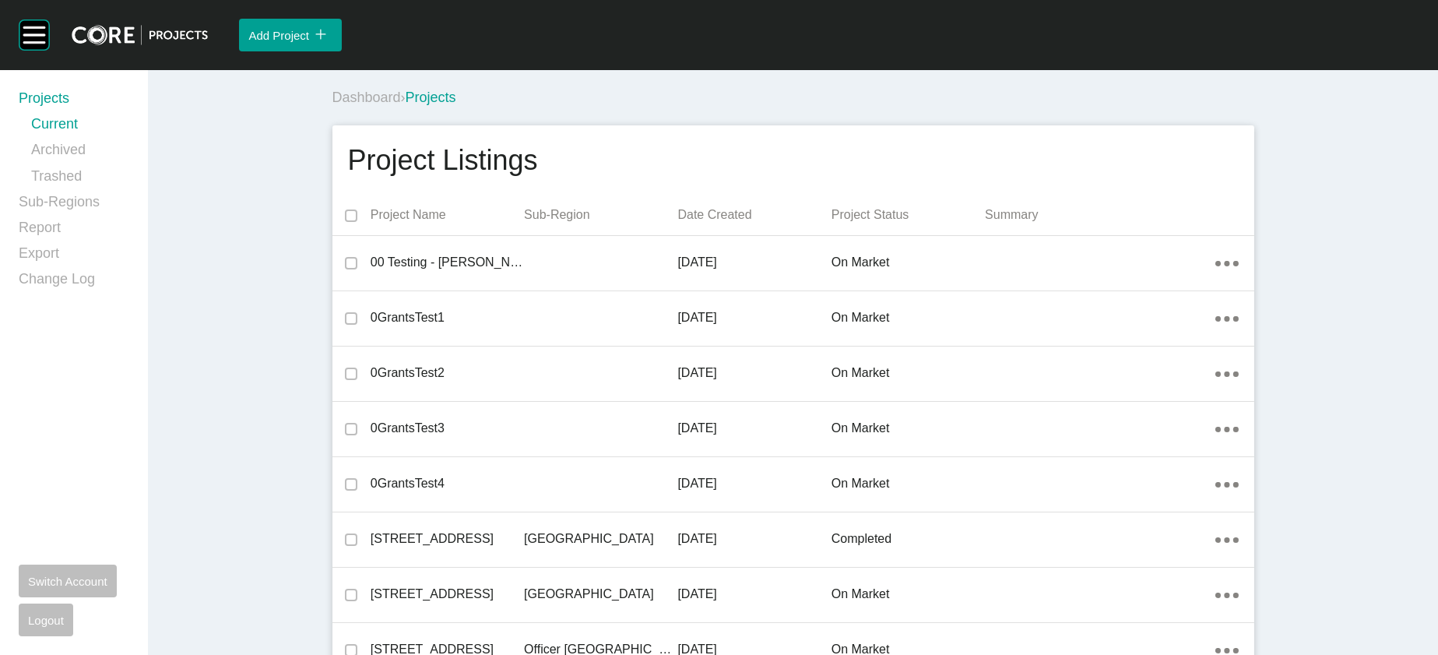
scroll to position [27352, 0]
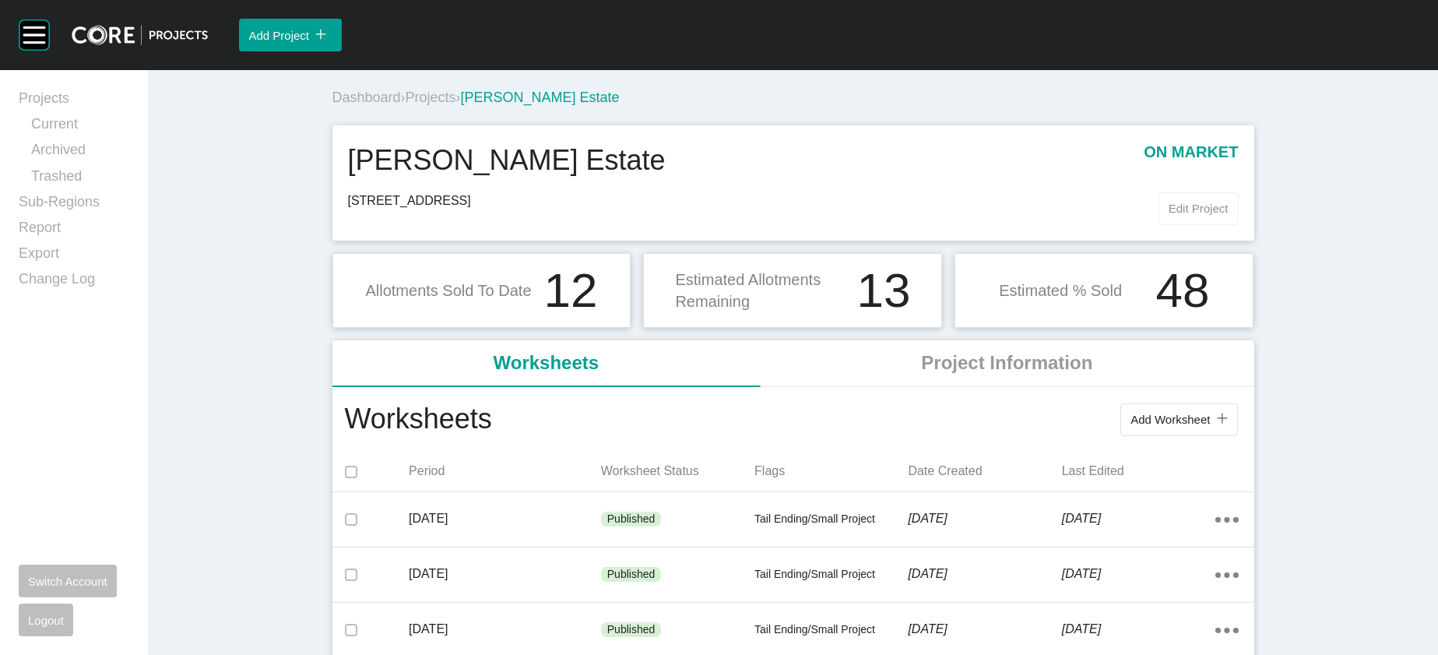
click at [1229, 215] on span "Edit Project" at bounding box center [1199, 208] width 60 height 13
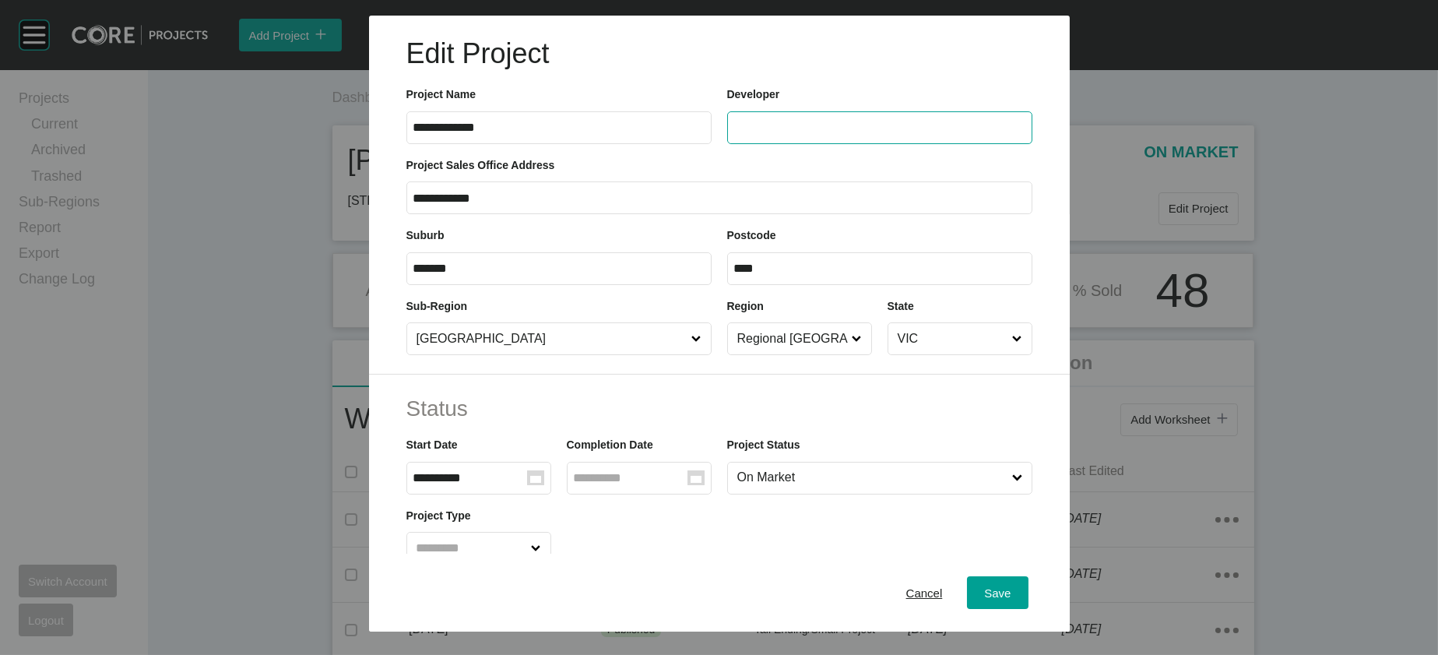
click at [892, 134] on input "text" at bounding box center [879, 127] width 291 height 13
type input "*******"
click at [1011, 589] on span "Save" at bounding box center [997, 592] width 26 height 13
